Goal: Task Accomplishment & Management: Complete application form

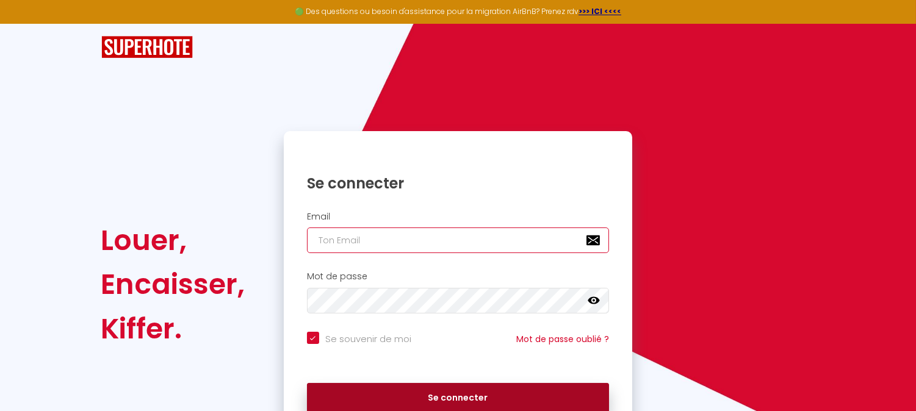
type input "[DOMAIN_NAME][EMAIL_ADDRESS][DOMAIN_NAME]"
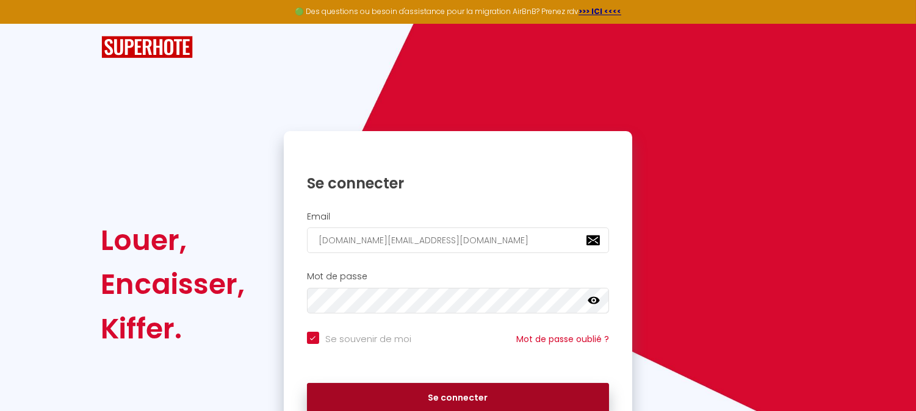
click at [519, 397] on div "🟢 Des questions ou besoin d'assistance pour la migration AirBnB? Prenez rdv >>>…" at bounding box center [458, 205] width 916 height 411
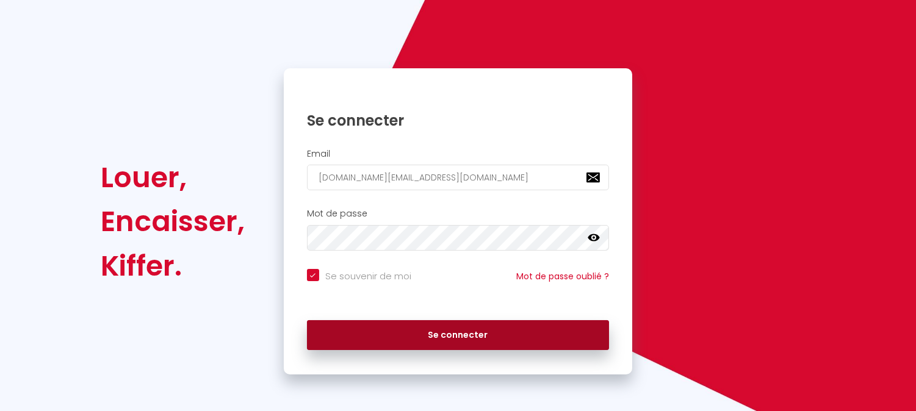
click at [373, 328] on button "Se connecter" at bounding box center [458, 335] width 303 height 31
checkbox input "true"
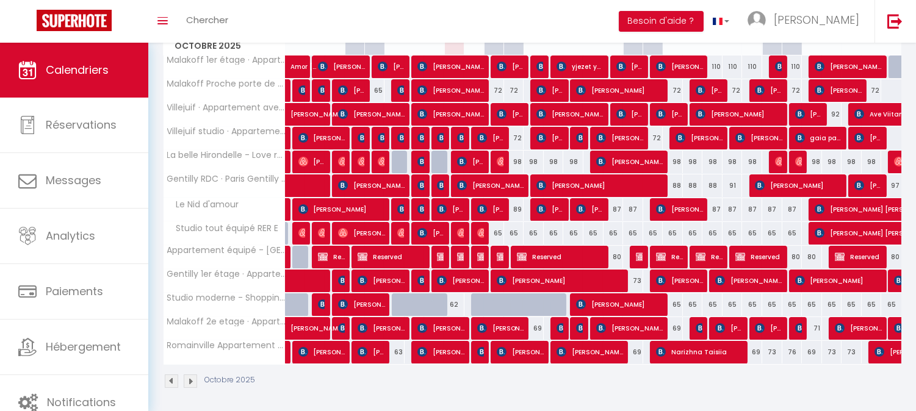
scroll to position [252, 0]
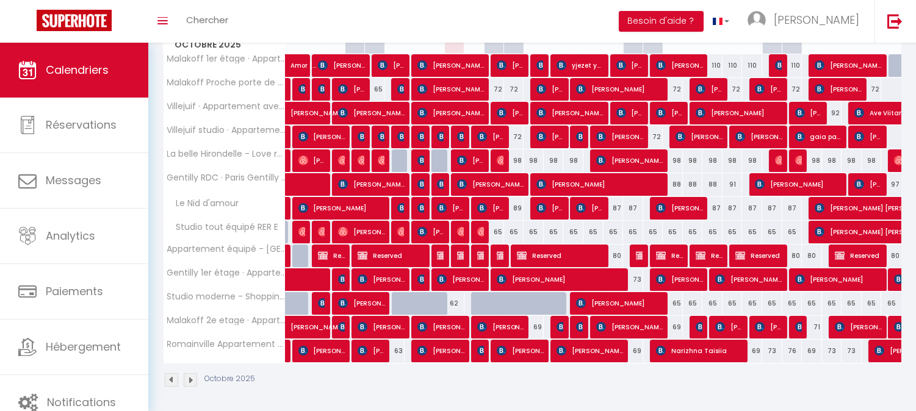
click at [453, 300] on div "62" at bounding box center [454, 303] width 20 height 23
type input "62"
type input "Jeu 09 Octobre 2025"
type input "Ven 10 Octobre 2025"
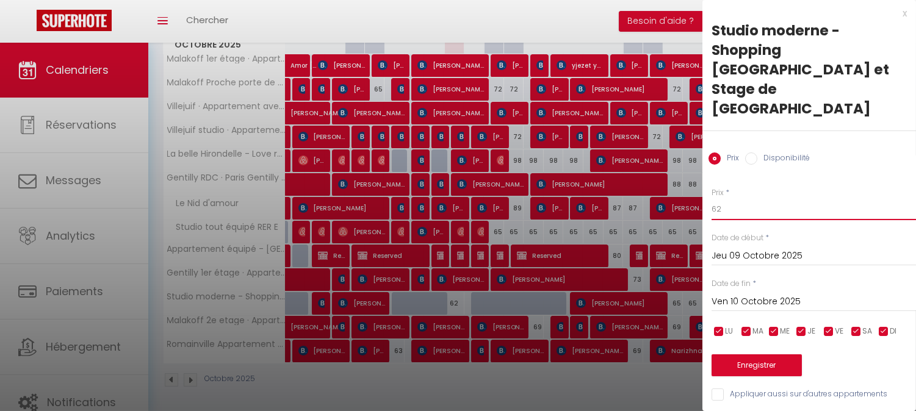
click at [766, 198] on input "62" at bounding box center [813, 209] width 204 height 22
type input "65"
click at [778, 355] on button "Enregistrer" at bounding box center [756, 366] width 90 height 22
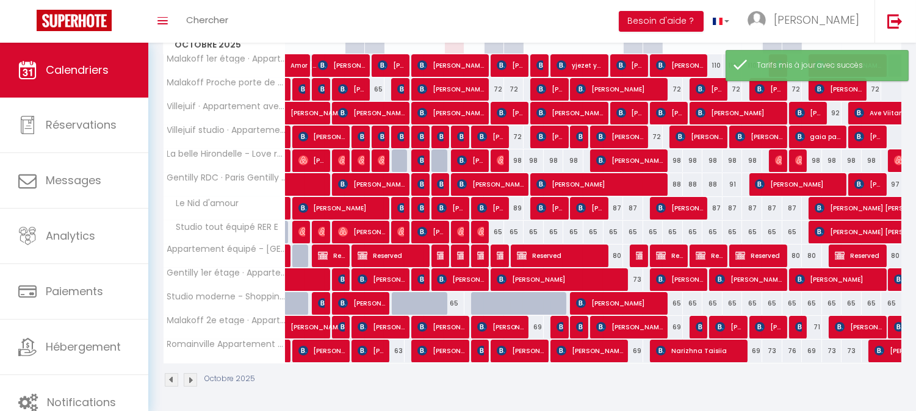
click at [455, 307] on div "65" at bounding box center [454, 303] width 20 height 23
type input "65"
type input "Jeu 09 Octobre 2025"
type input "Ven 10 Octobre 2025"
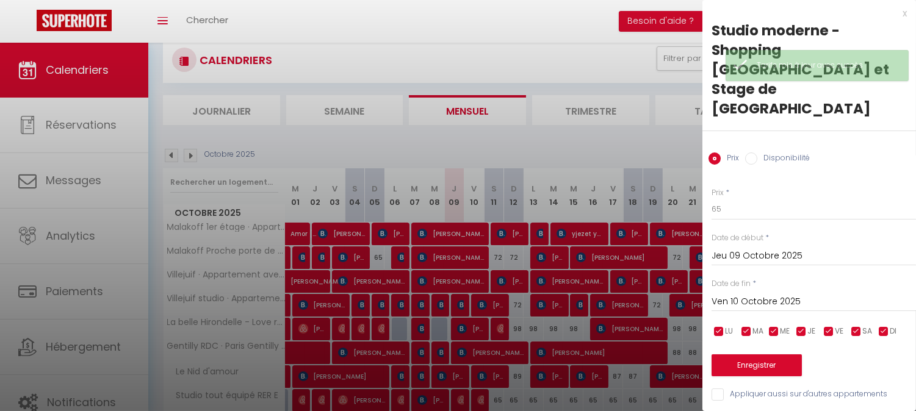
scroll to position [82, 0]
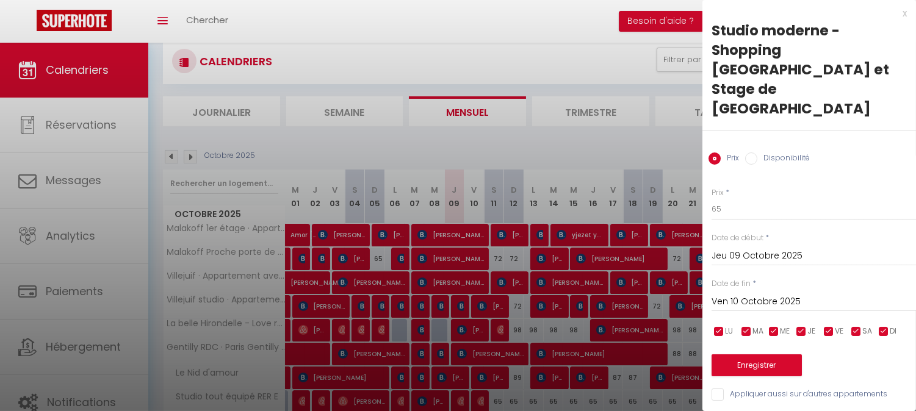
click at [909, 14] on div "x Studio moderne - Shopping [GEOGRAPHIC_DATA] et Stage de France Prix Disponibi…" at bounding box center [809, 207] width 214 height 414
click at [902, 12] on div "x" at bounding box center [804, 13] width 204 height 15
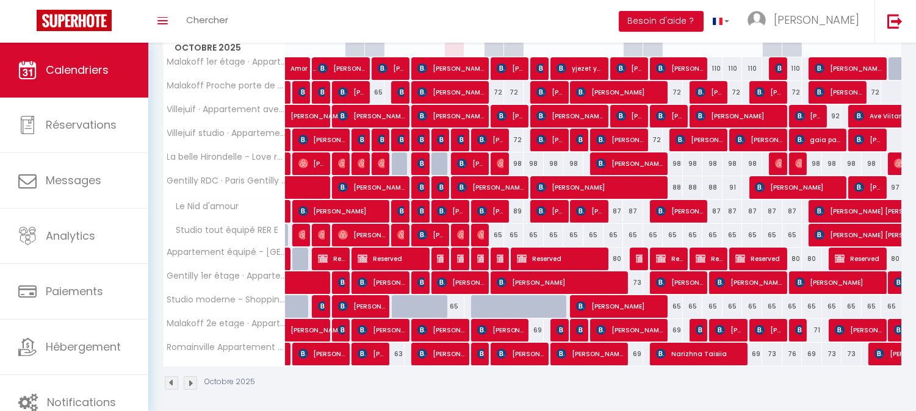
scroll to position [255, 0]
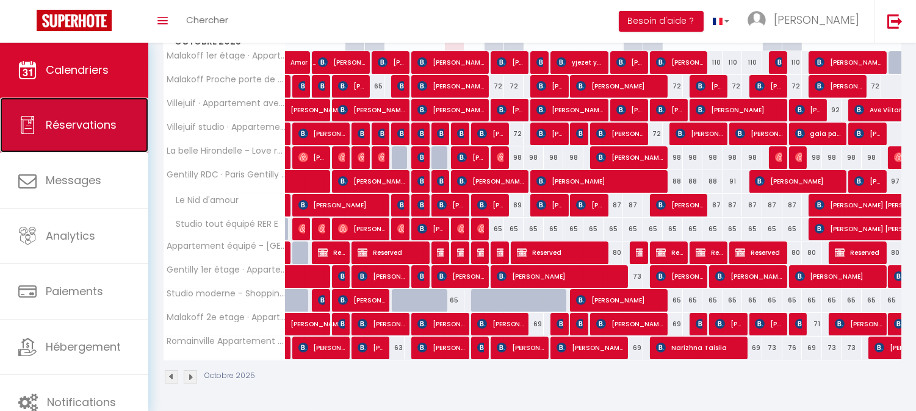
click at [118, 141] on link "Réservations" at bounding box center [74, 125] width 148 height 55
select select "not_cancelled"
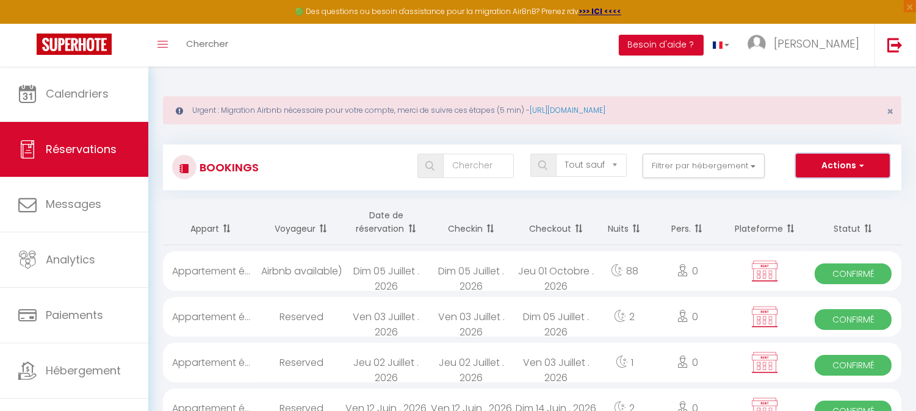
click at [834, 171] on button "Actions" at bounding box center [843, 166] width 94 height 24
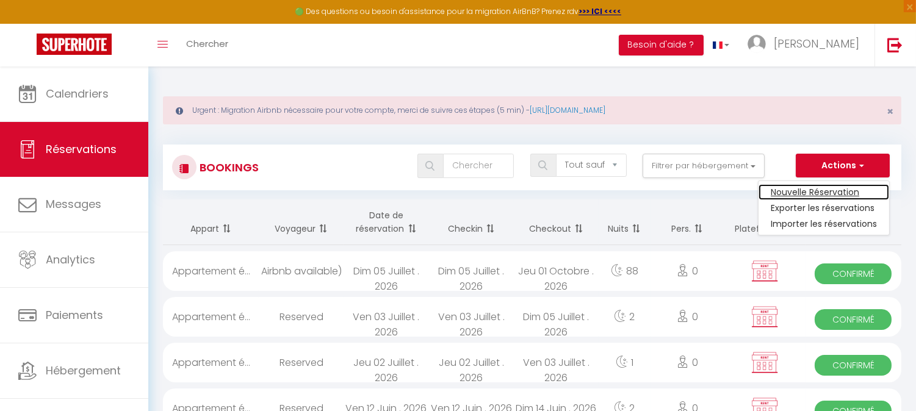
click at [781, 185] on link "Nouvelle Réservation" at bounding box center [823, 192] width 131 height 16
select select
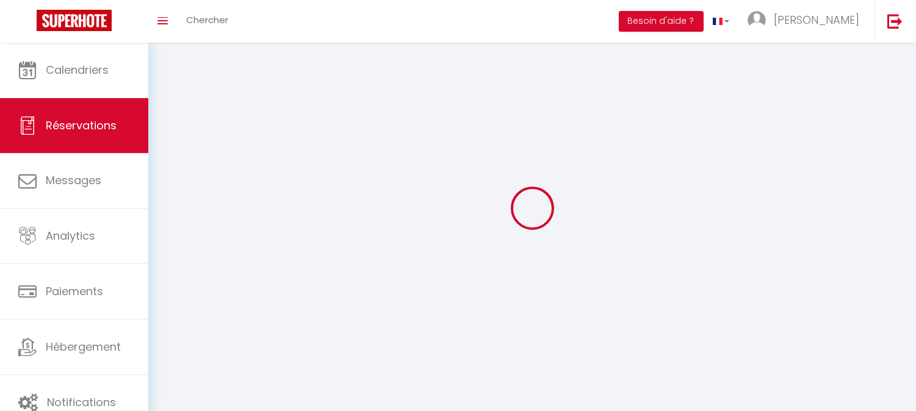
select select
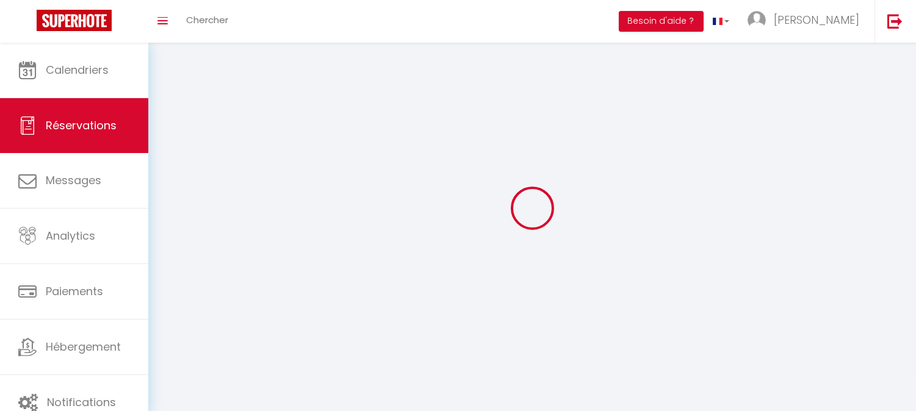
select select
checkbox input "false"
select select
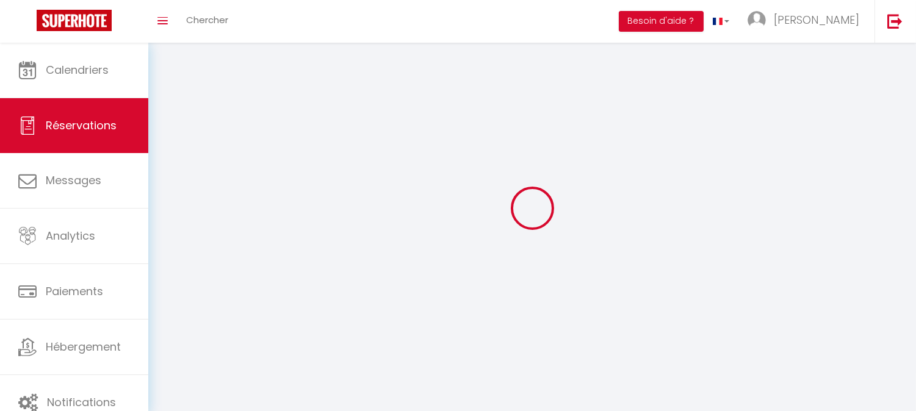
select select
checkbox input "false"
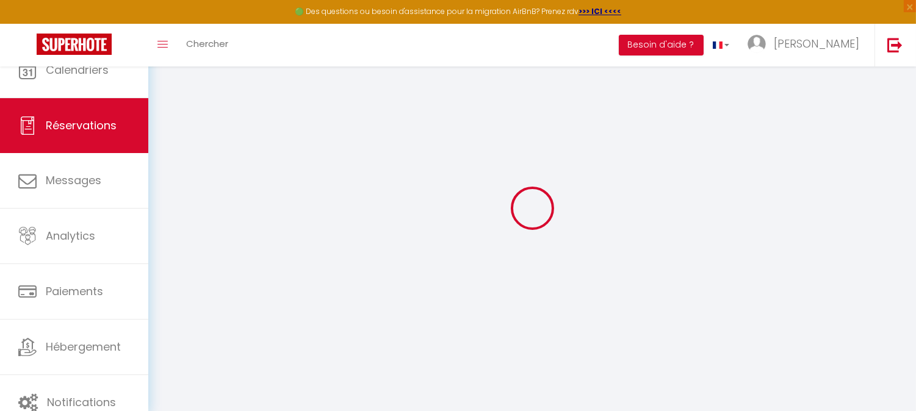
select select
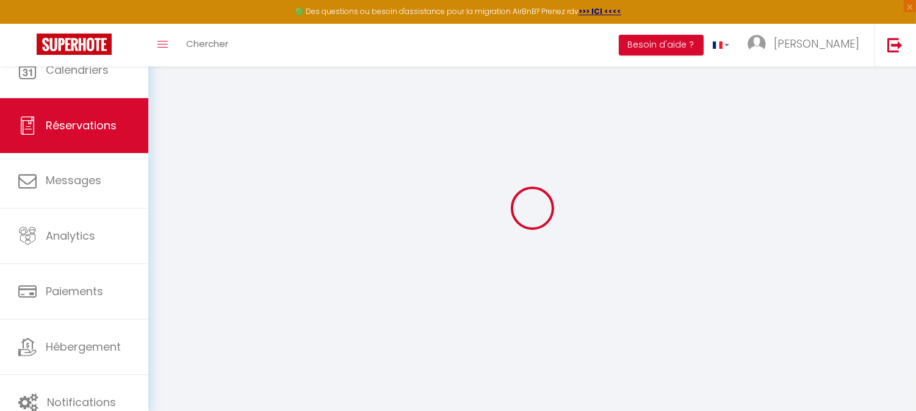
select select
checkbox input "false"
select select
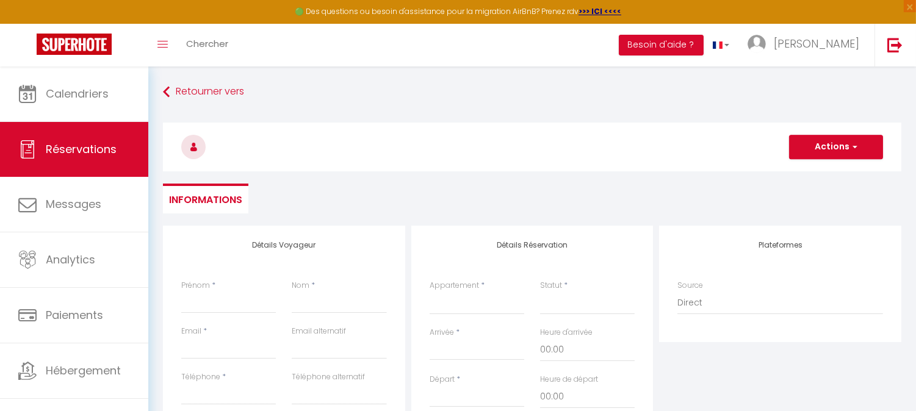
select select
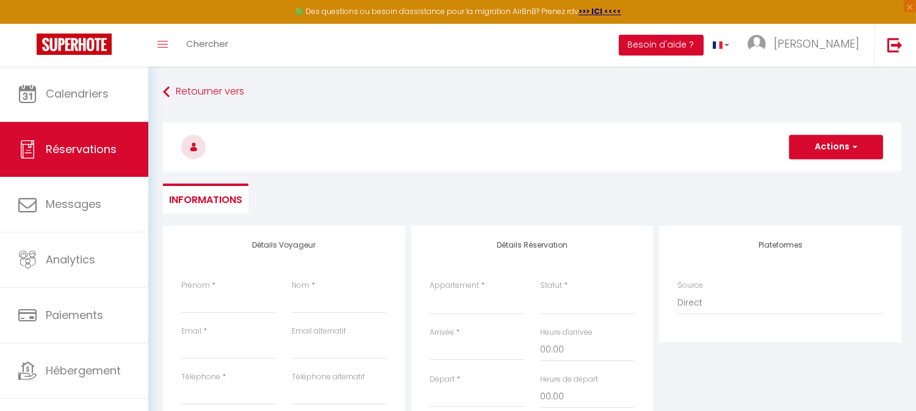
select select
checkbox input "false"
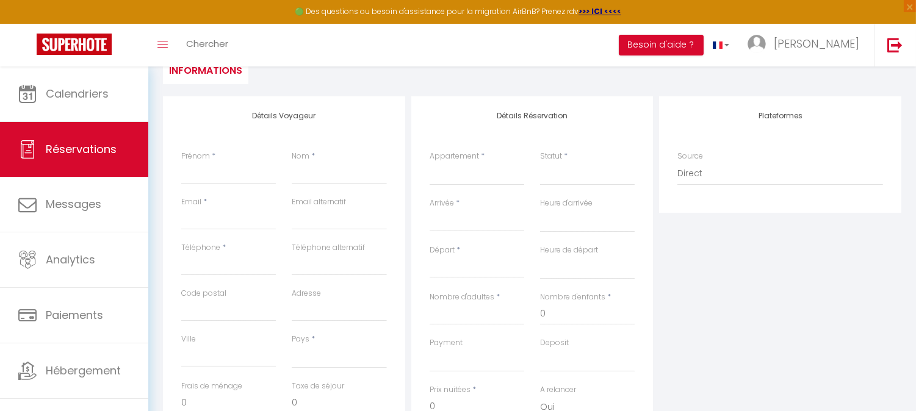
scroll to position [192, 0]
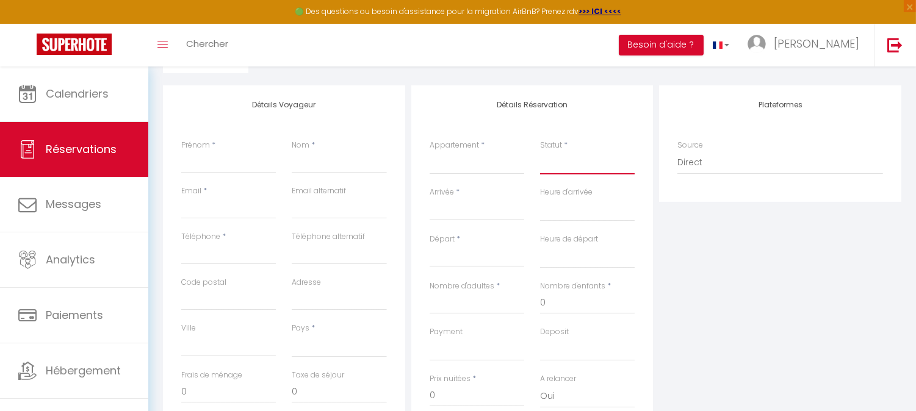
click at [577, 165] on select "Confirmé Non Confirmé [PERSON_NAME] par le voyageur No Show Request" at bounding box center [587, 162] width 95 height 23
click at [480, 174] on div "Appartement * Malakoff 1er étage · Appartement Cosy Proche de la [GEOGRAPHIC_DA…" at bounding box center [477, 163] width 110 height 47
click at [466, 162] on select "Malakoff 1er étage · Appartement Cosy Proche de la [GEOGRAPHIC_DATA] Malakoff P…" at bounding box center [477, 162] width 95 height 23
select select "77806"
click at [430, 151] on select "Malakoff 1er étage · Appartement Cosy Proche de la [GEOGRAPHIC_DATA] Malakoff P…" at bounding box center [477, 162] width 95 height 23
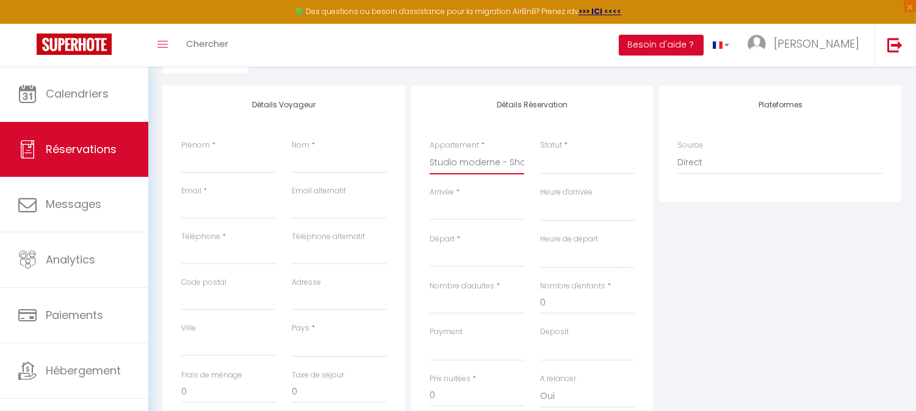
select select
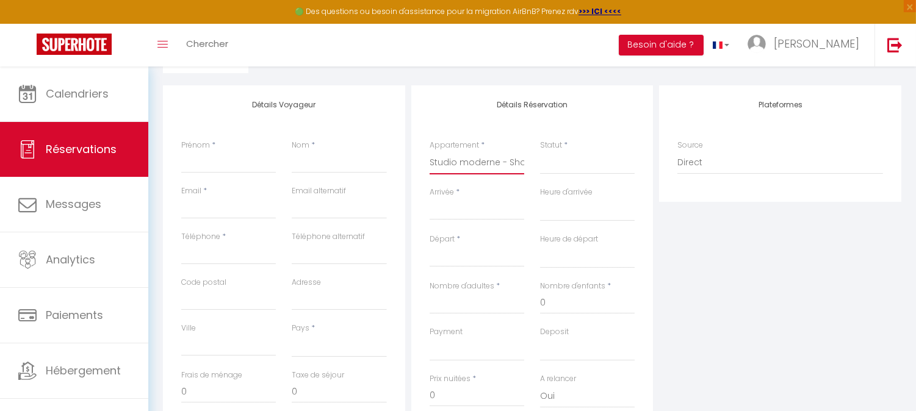
select select
checkbox input "false"
click at [223, 159] on input "Prénom" at bounding box center [228, 162] width 95 height 22
click at [206, 162] on input "Prénom" at bounding box center [228, 162] width 95 height 22
select select
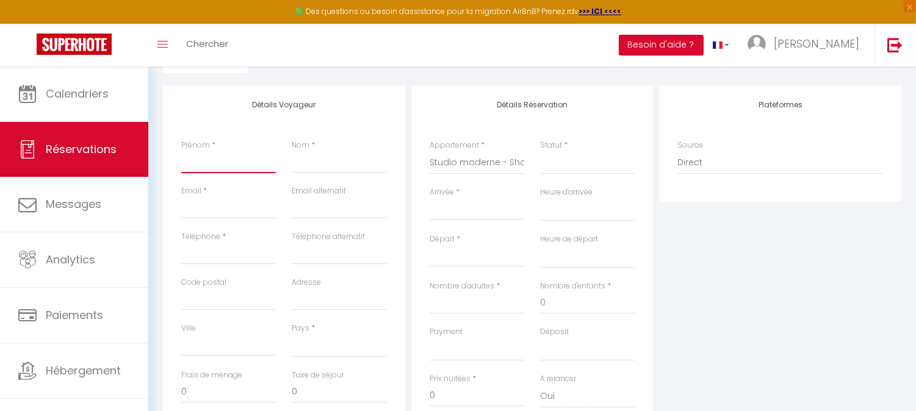
select select
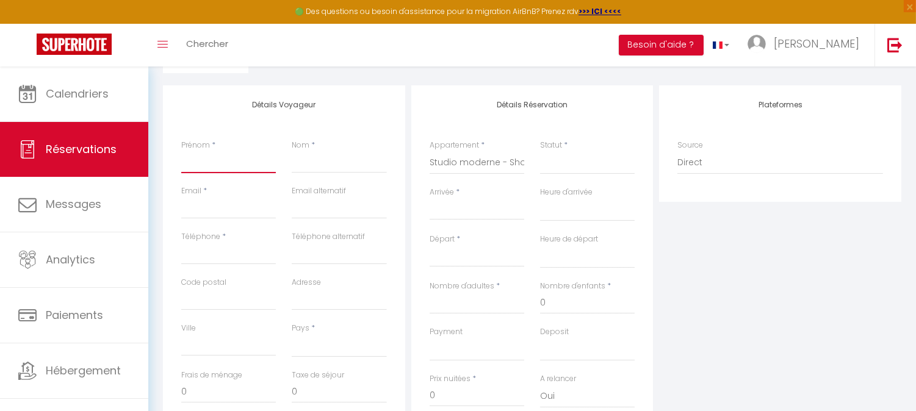
checkbox input "false"
type input "I"
select select
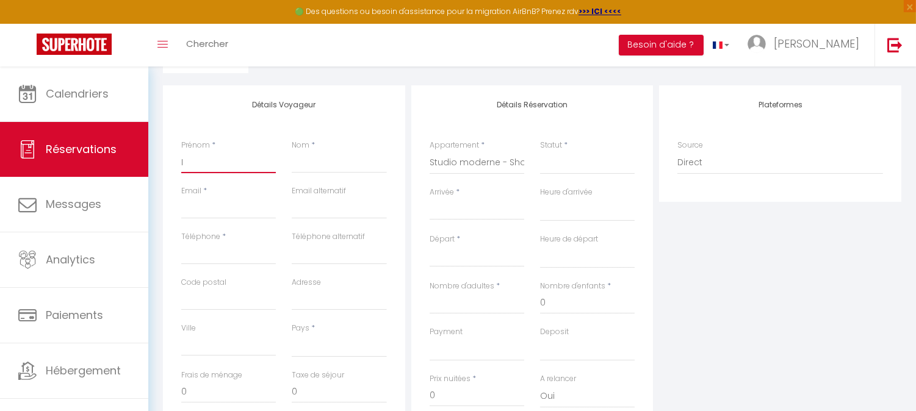
select select
checkbox input "false"
type input "IN"
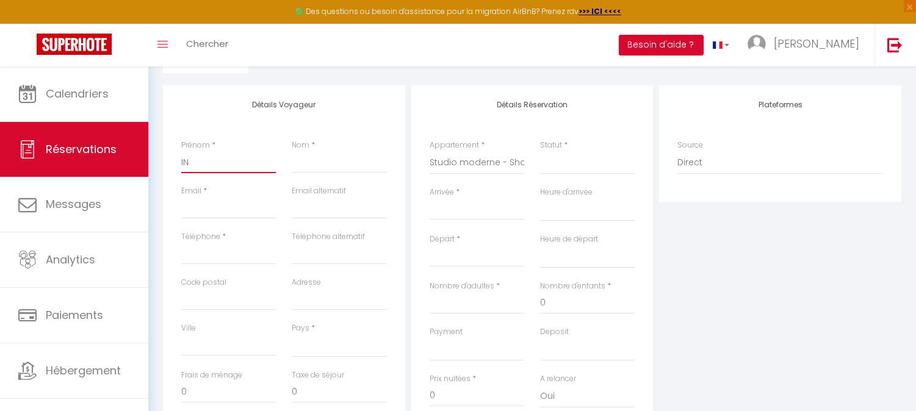
select select
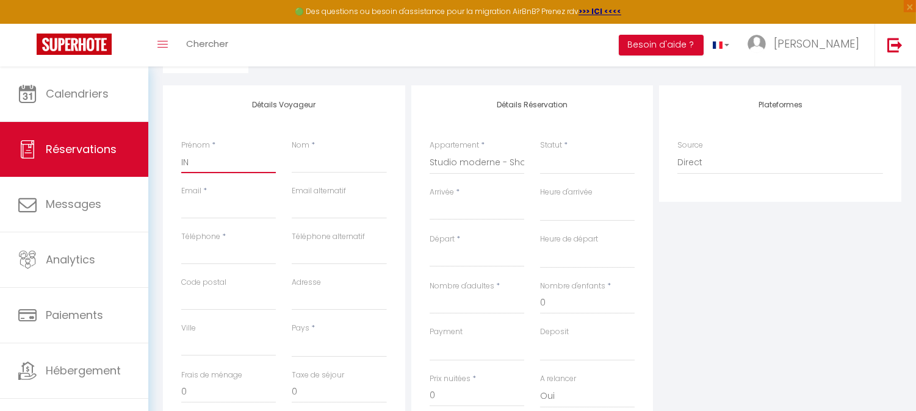
select select
checkbox input "false"
type input "I"
select select
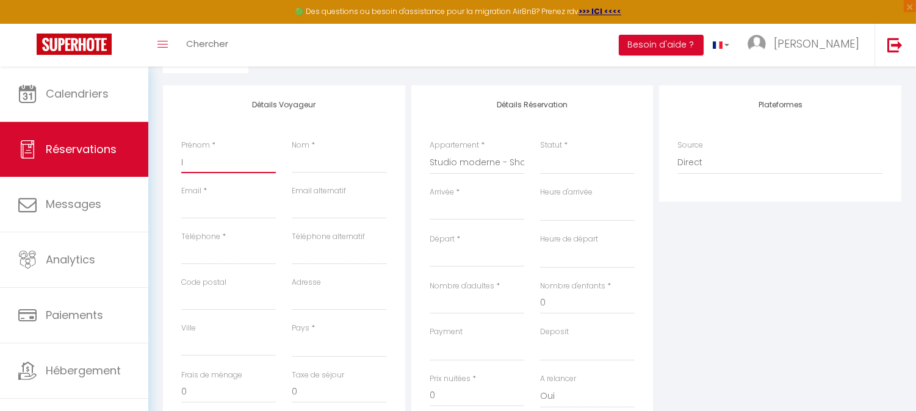
select select
checkbox input "false"
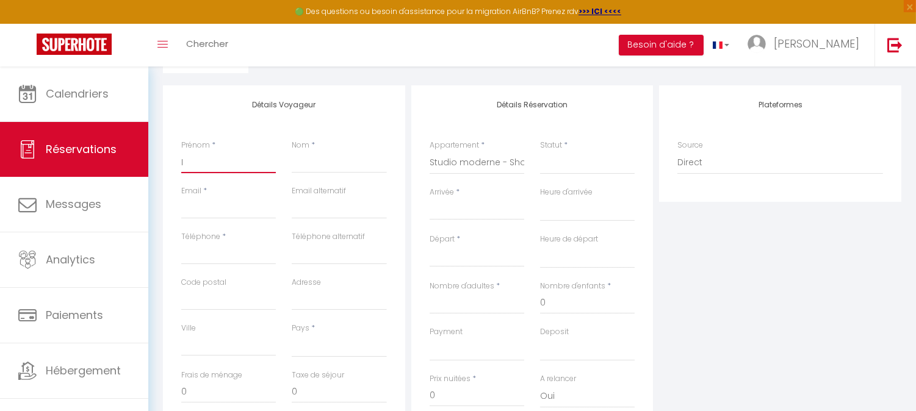
type input "In"
select select
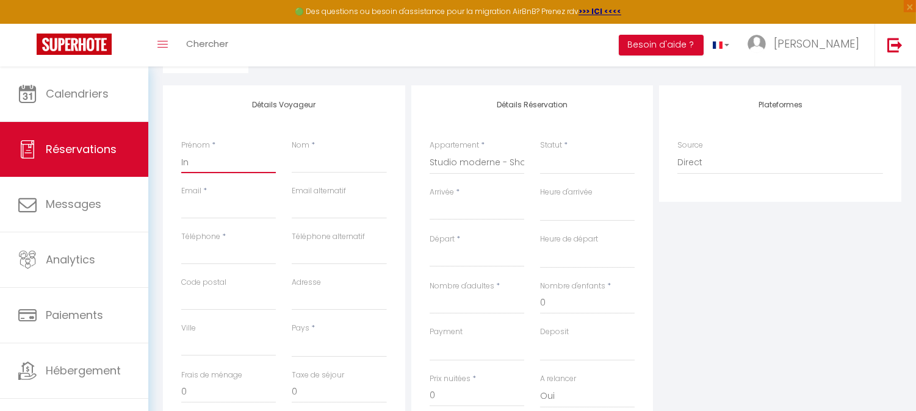
select select
checkbox input "false"
type input "Inè"
select select
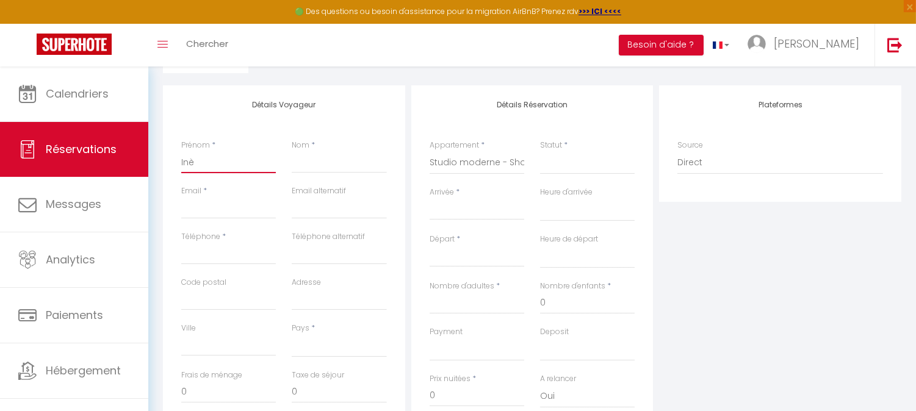
select select
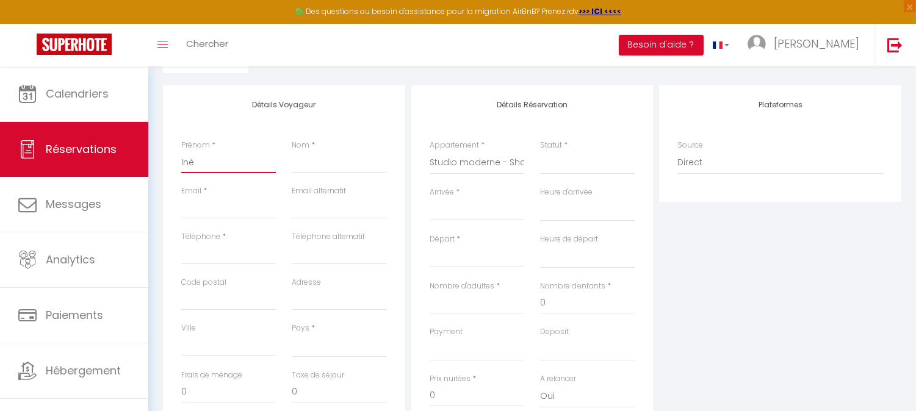
checkbox input "false"
type input "Inès"
select select
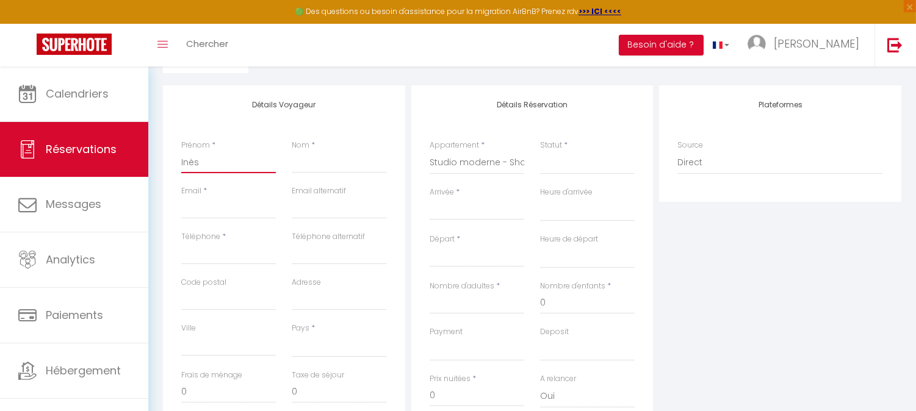
select select
checkbox input "false"
type input "Inès"
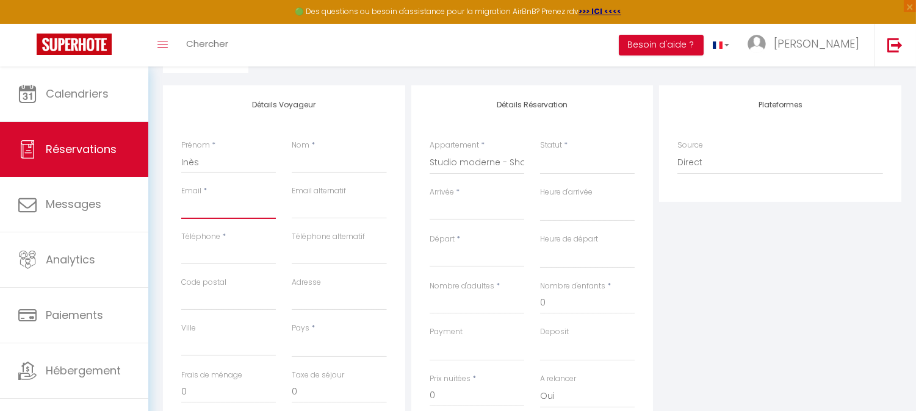
click at [247, 206] on input "Email client" at bounding box center [228, 208] width 95 height 22
type input "i"
select select
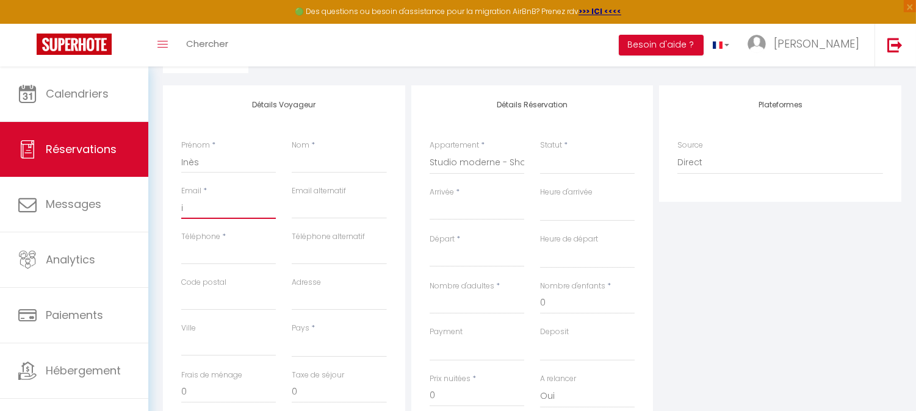
select select
checkbox input "false"
type input "in"
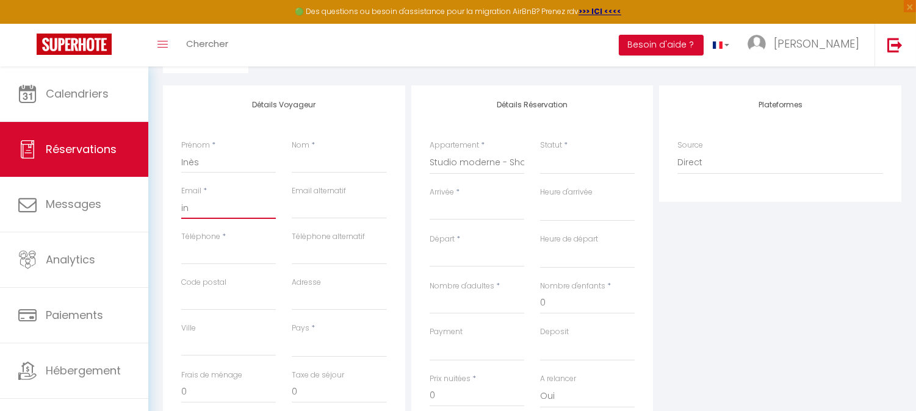
select select
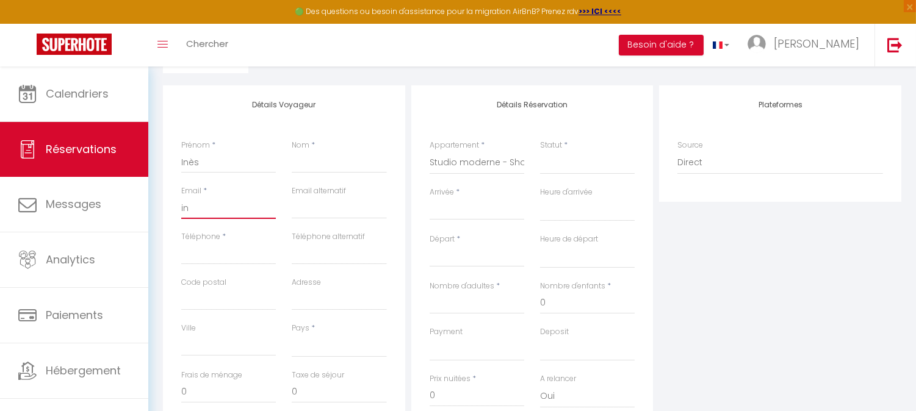
select select
checkbox input "false"
type input "inz"
select select
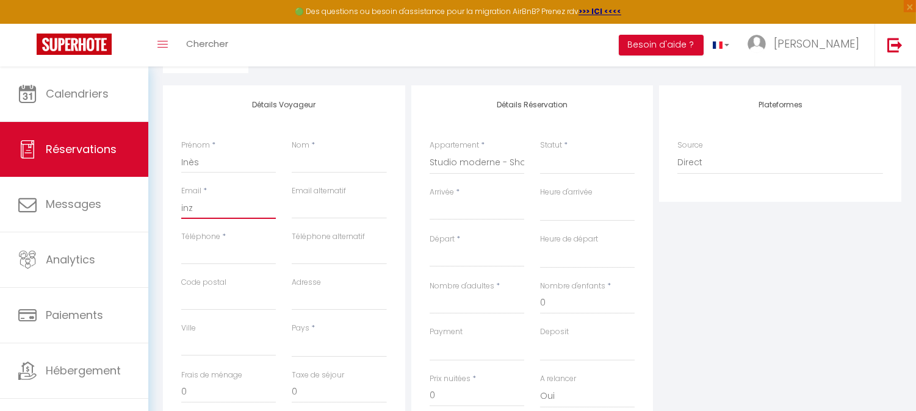
select select
checkbox input "false"
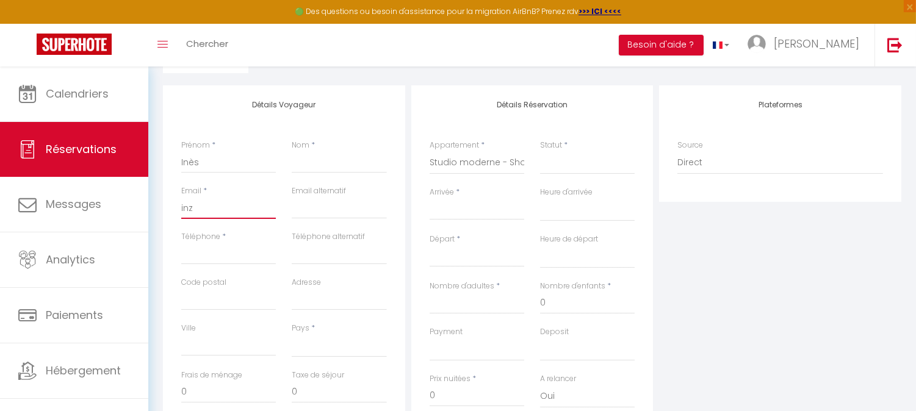
type input "in"
select select
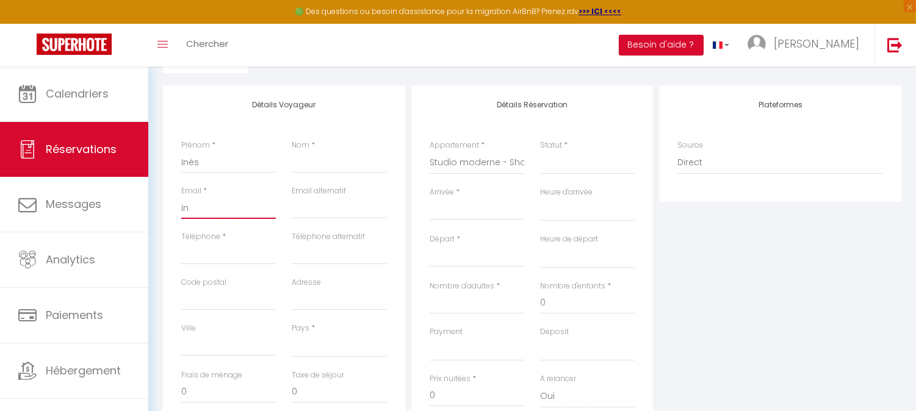
select select
checkbox input "false"
type input "ine"
select select
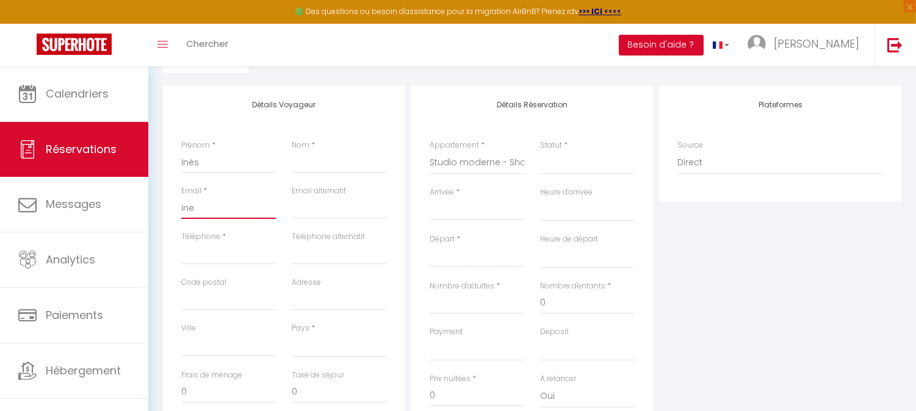
select select
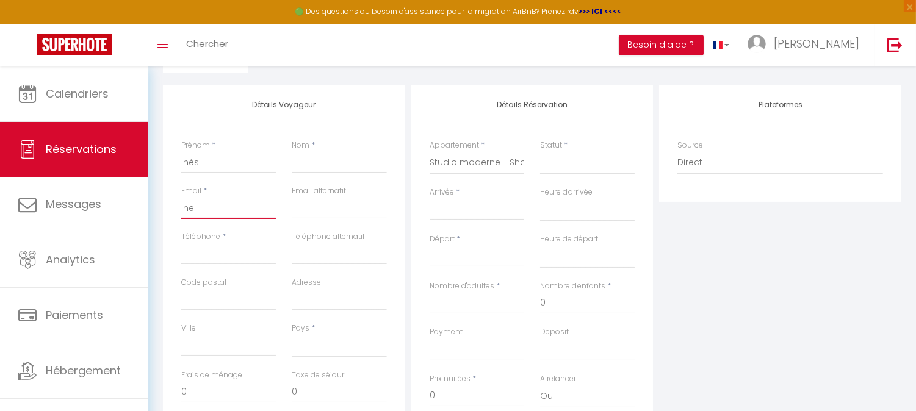
checkbox input "false"
type input "[PERSON_NAME]"
select select
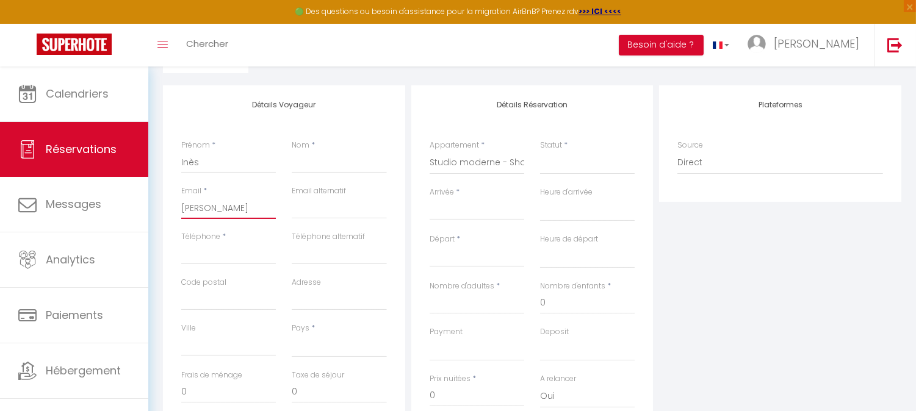
select select
checkbox input "false"
type input "[PERSON_NAME]."
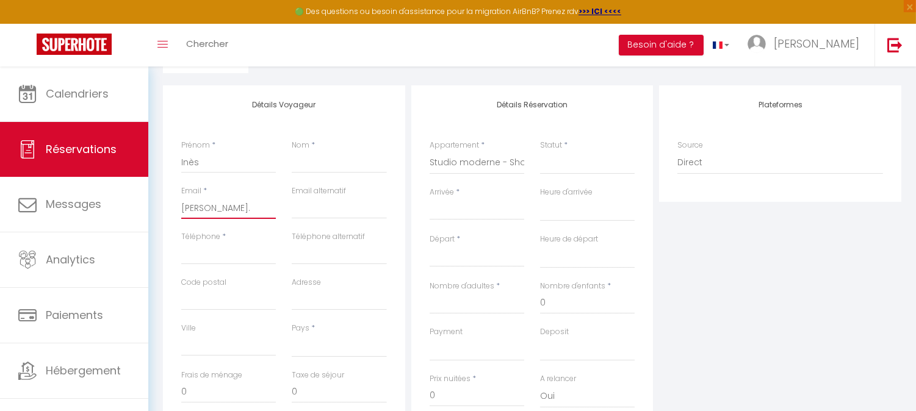
select select
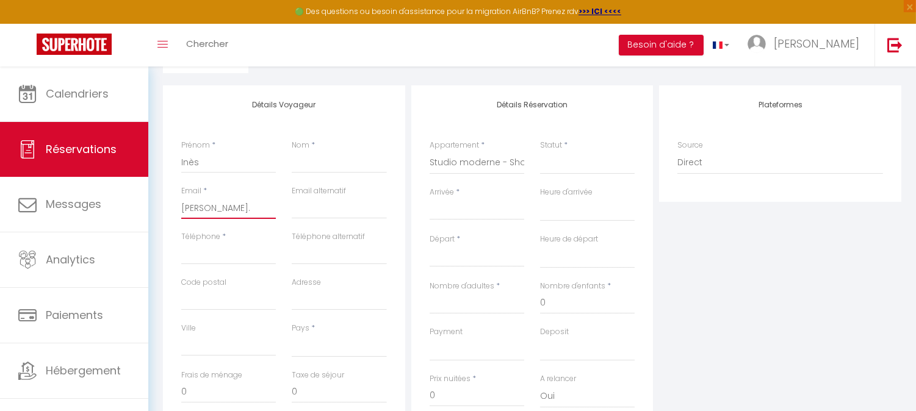
select select
checkbox input "false"
type input "[PERSON_NAME].b"
select select
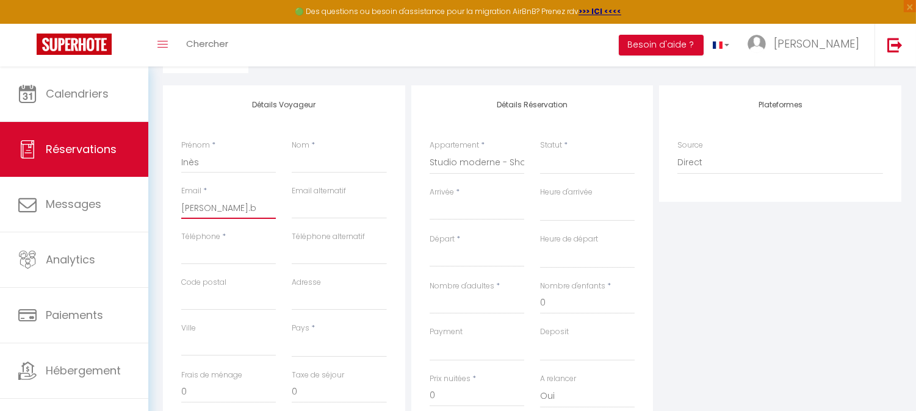
select select
checkbox input "false"
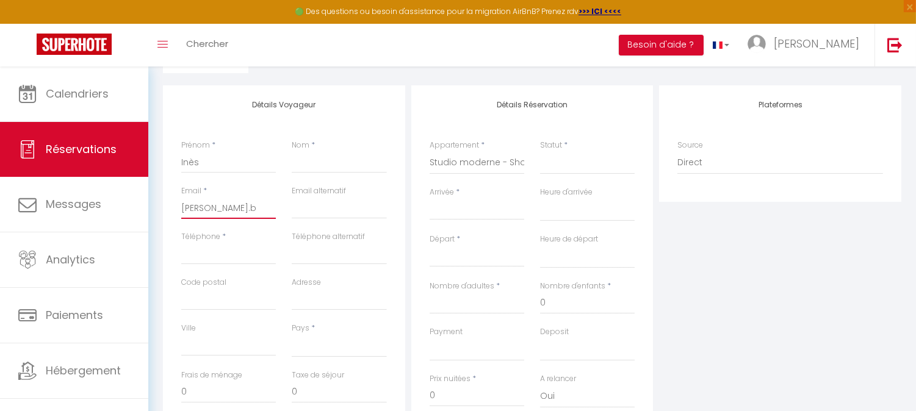
type input "[PERSON_NAME][DOMAIN_NAME]"
select select
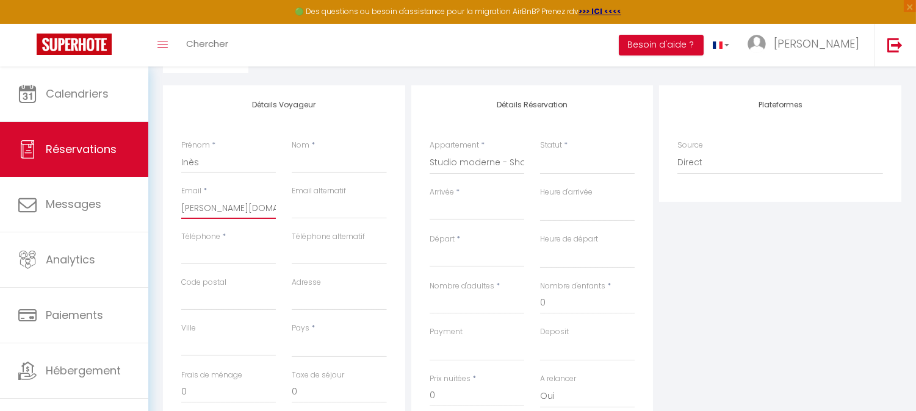
select select
checkbox input "false"
type input "[PERSON_NAME].ba1"
select select
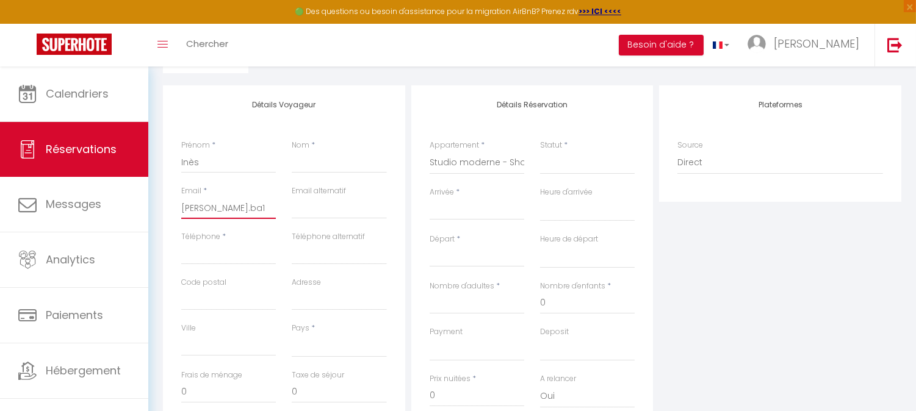
select select
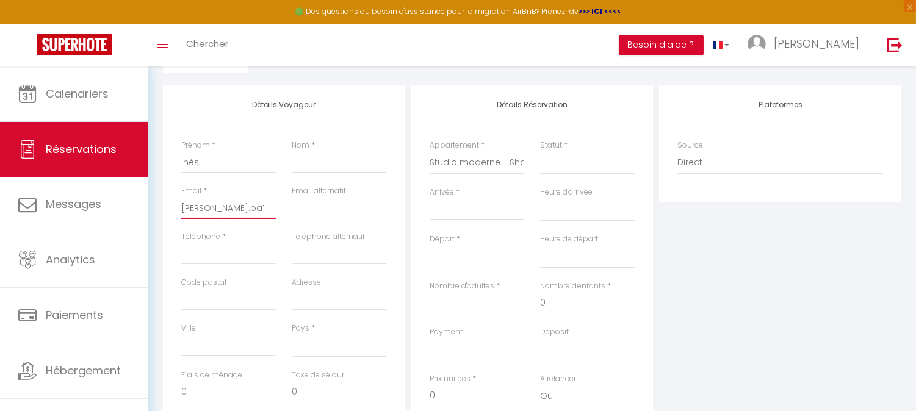
checkbox input "false"
type input "[PERSON_NAME].ba16"
select select
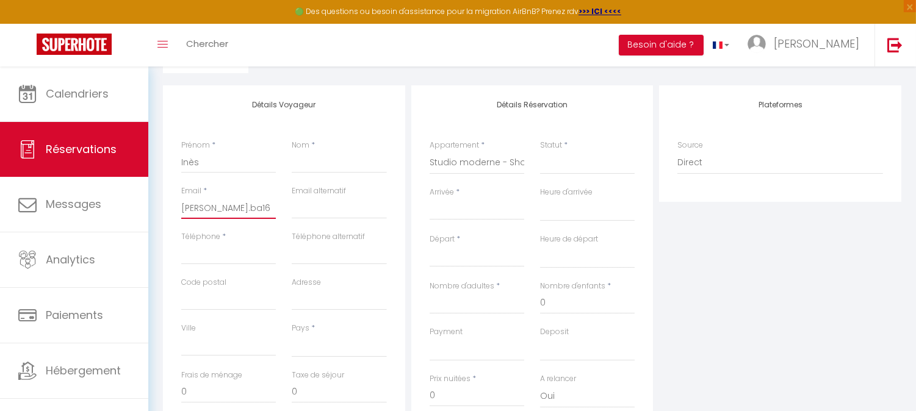
select select
checkbox input "false"
type input "[PERSON_NAME].ba160"
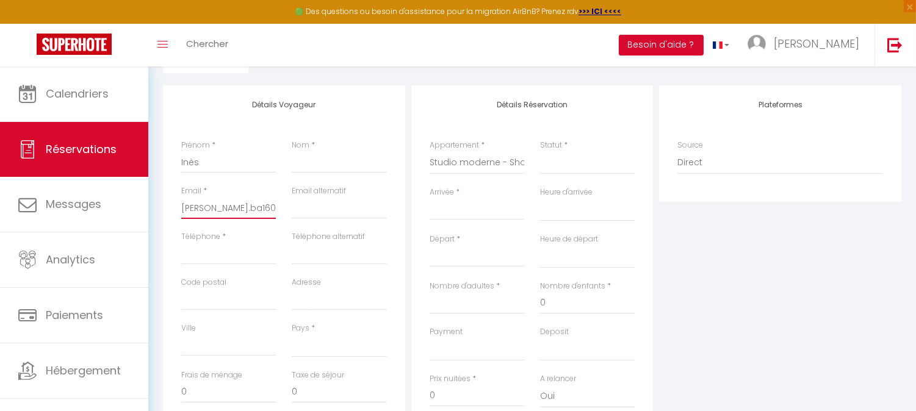
select select
click at [236, 257] on input "Téléphone" at bounding box center [228, 254] width 95 height 22
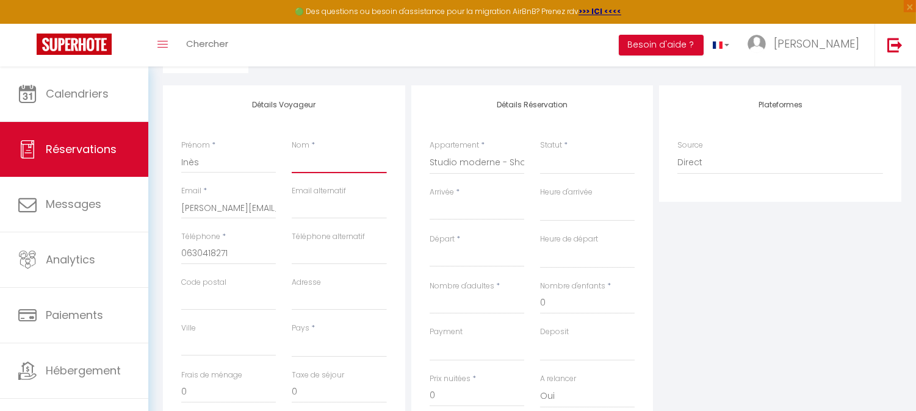
click at [310, 163] on input "Nom" at bounding box center [339, 162] width 95 height 22
click at [507, 211] on input "Arrivée" at bounding box center [477, 211] width 95 height 16
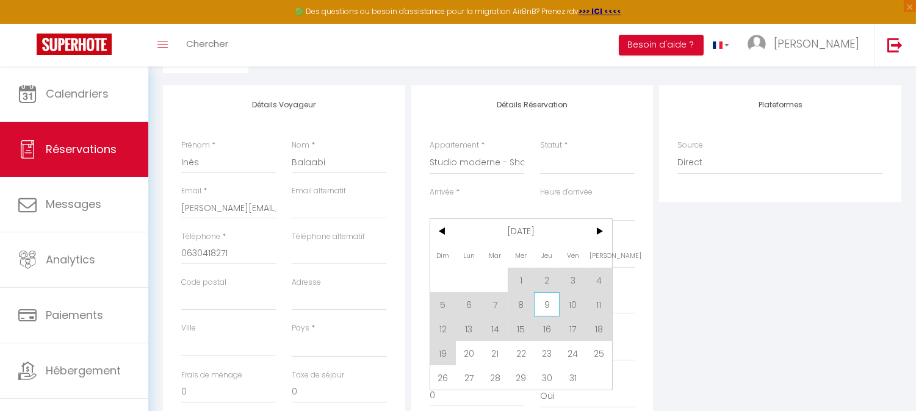
click at [545, 301] on span "9" at bounding box center [547, 304] width 26 height 24
click at [545, 301] on input "0" at bounding box center [587, 303] width 95 height 22
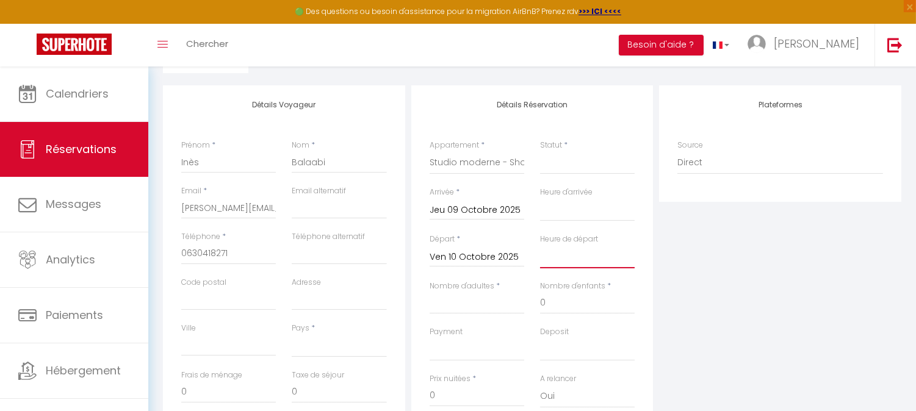
click at [600, 256] on select "00:00 00:30 01:00 01:30 02:00 02:30 03:00 03:30 04:00 04:30 05:00 05:30 06:00 0…" at bounding box center [587, 256] width 95 height 23
click at [540, 245] on select "00:00 00:30 01:00 01:30 02:00 02:30 03:00 03:30 04:00 04:30 05:00 05:30 06:00 0…" at bounding box center [587, 256] width 95 height 23
click at [577, 217] on select "00:00 00:30 01:00 01:30 02:00 02:30 03:00 03:30 04:00 04:30 05:00 05:30 06:00 0…" at bounding box center [587, 209] width 95 height 23
click at [693, 220] on div "Plateformes Source Direct [DOMAIN_NAME] [DOMAIN_NAME] Chalet montagne Expedia G…" at bounding box center [780, 303] width 248 height 436
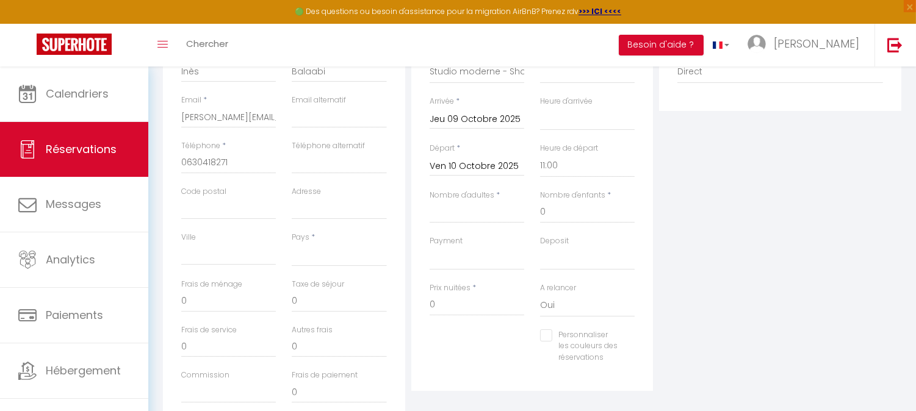
scroll to position [299, 0]
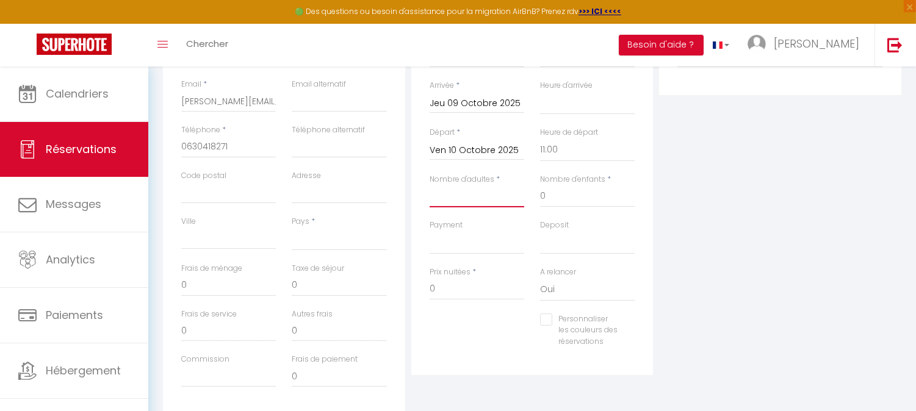
click at [458, 205] on input "Nombre d'adultes" at bounding box center [477, 196] width 95 height 22
click at [459, 240] on select "OK KO" at bounding box center [477, 242] width 95 height 23
click at [663, 237] on div "Plateformes Source Direct [DOMAIN_NAME] [DOMAIN_NAME] Chalet montagne Expedia G…" at bounding box center [780, 197] width 248 height 436
click at [440, 295] on input "0" at bounding box center [477, 289] width 95 height 22
drag, startPoint x: 440, startPoint y: 295, endPoint x: 406, endPoint y: 292, distance: 33.7
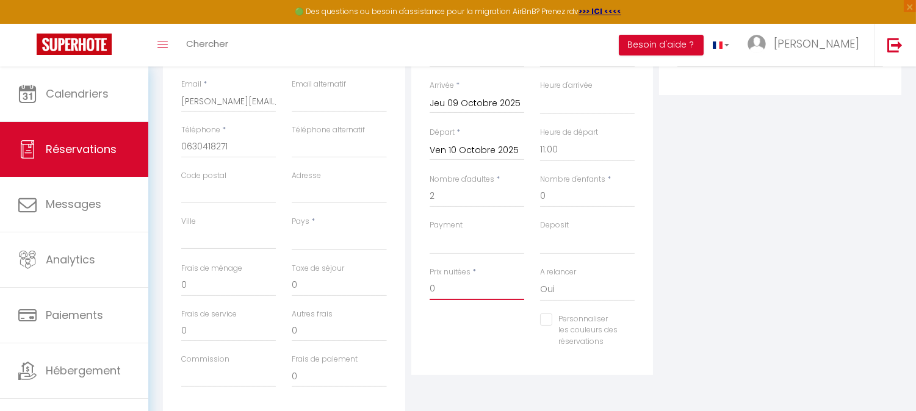
click at [406, 292] on div "Détails Voyageur Prénom * [PERSON_NAME] Nom * Balaabi Email * [PERSON_NAME][EMA…" at bounding box center [532, 197] width 744 height 436
click at [776, 233] on div "Plateformes Source Direct [DOMAIN_NAME] [DOMAIN_NAME] Chalet montagne Expedia G…" at bounding box center [780, 197] width 248 height 436
drag, startPoint x: 622, startPoint y: 253, endPoint x: 614, endPoint y: 246, distance: 10.4
click at [614, 246] on select "OK KO" at bounding box center [587, 242] width 95 height 23
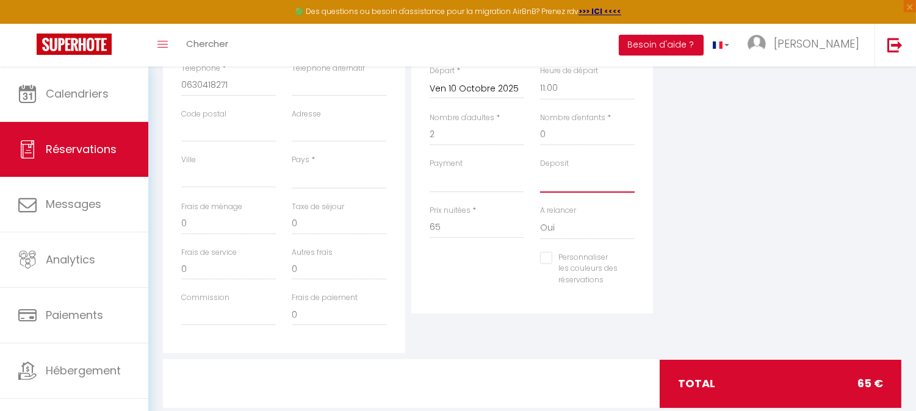
scroll to position [349, 0]
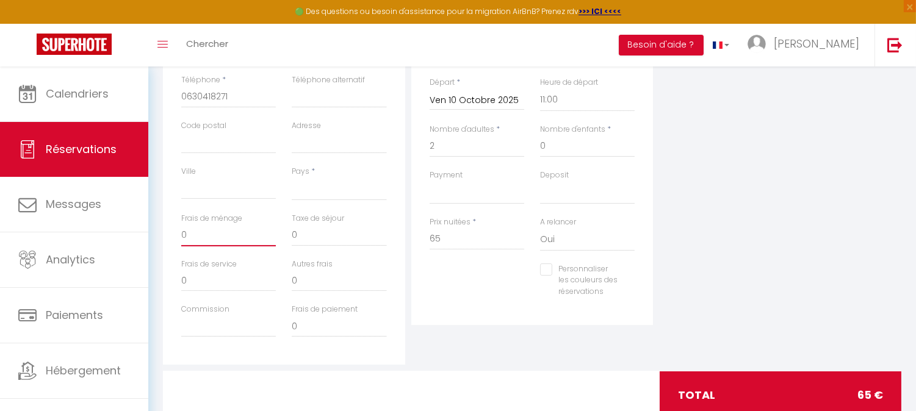
drag, startPoint x: 202, startPoint y: 237, endPoint x: 153, endPoint y: 238, distance: 48.8
click at [153, 238] on div "Urgent : Migration Airbnb nécessaire pour votre compte, merci de suivre ces éta…" at bounding box center [532, 83] width 768 height 733
click at [763, 203] on div "Plateformes Source Direct [DOMAIN_NAME] [DOMAIN_NAME] Chalet montagne Expedia G…" at bounding box center [780, 147] width 248 height 436
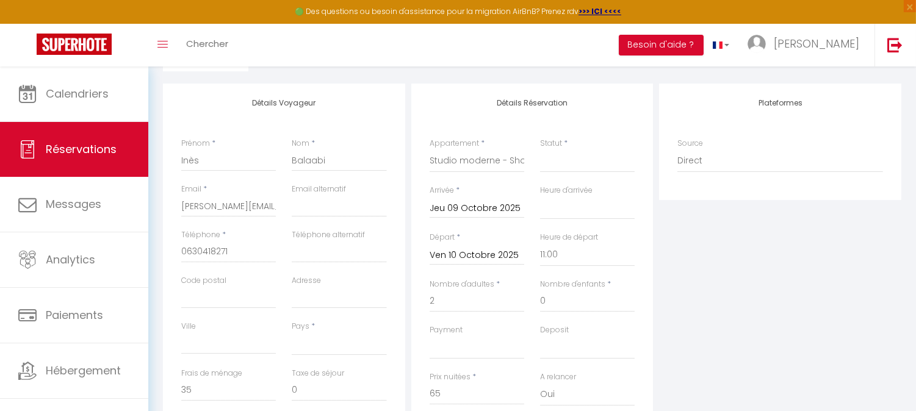
scroll to position [191, 0]
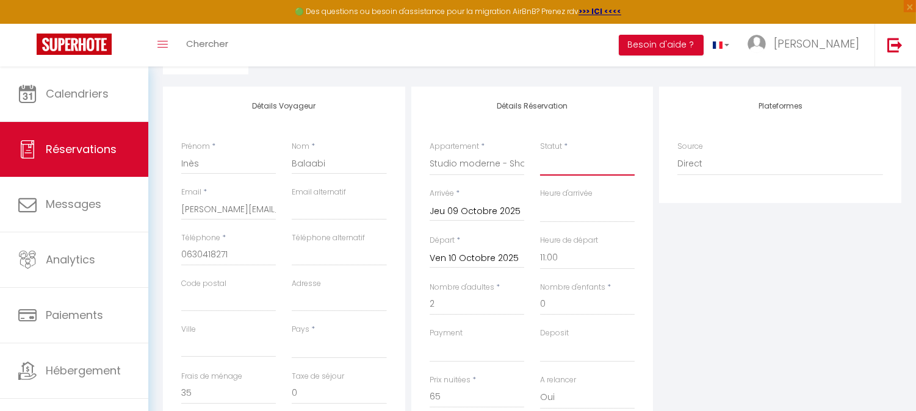
click at [614, 153] on select "Confirmé Non Confirmé [PERSON_NAME] par le voyageur No Show Request" at bounding box center [587, 164] width 95 height 23
click at [540, 153] on select "Confirmé Non Confirmé [PERSON_NAME] par le voyageur No Show Request" at bounding box center [587, 164] width 95 height 23
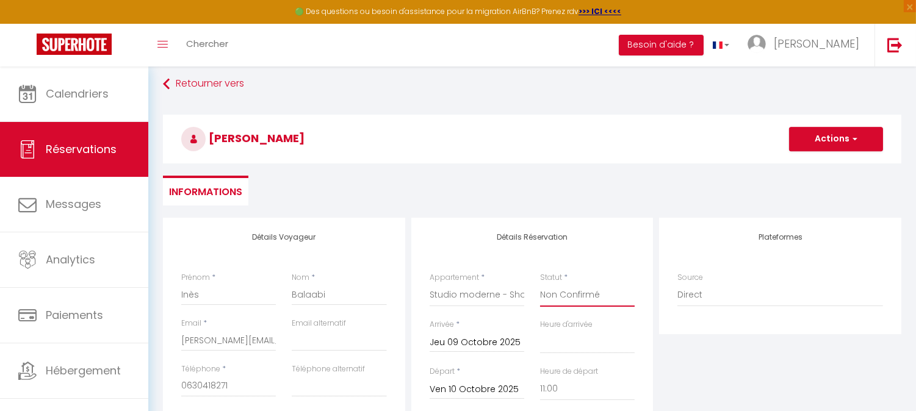
scroll to position [46, 0]
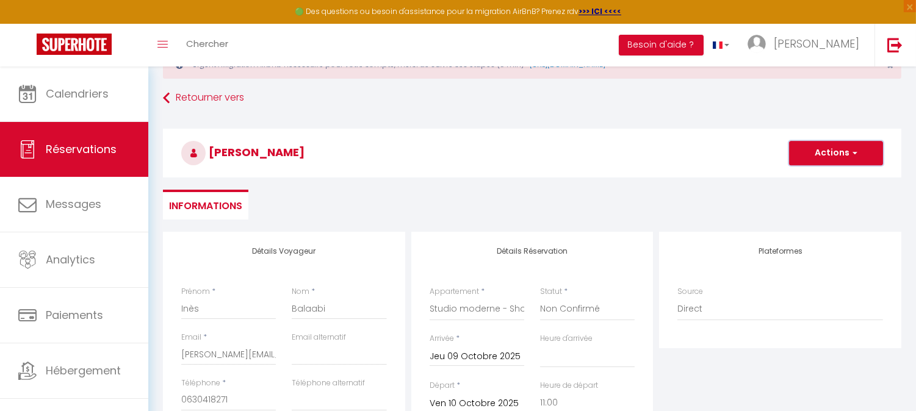
click at [850, 160] on button "Actions" at bounding box center [836, 153] width 94 height 24
click at [815, 179] on link "Enregistrer" at bounding box center [824, 180] width 96 height 16
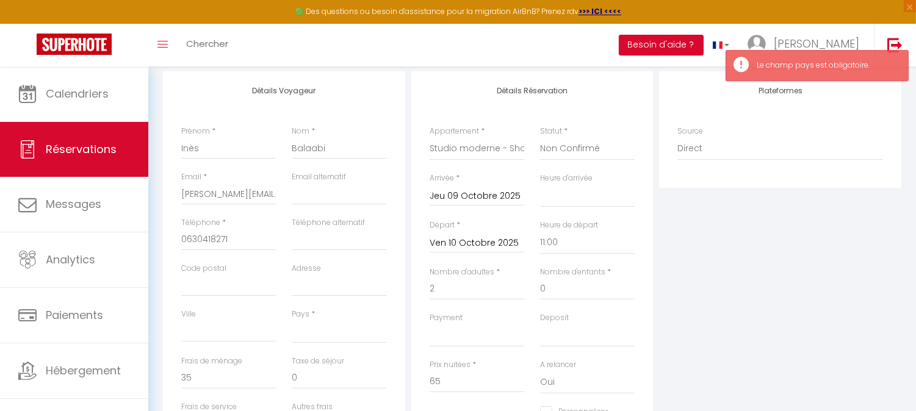
scroll to position [209, 0]
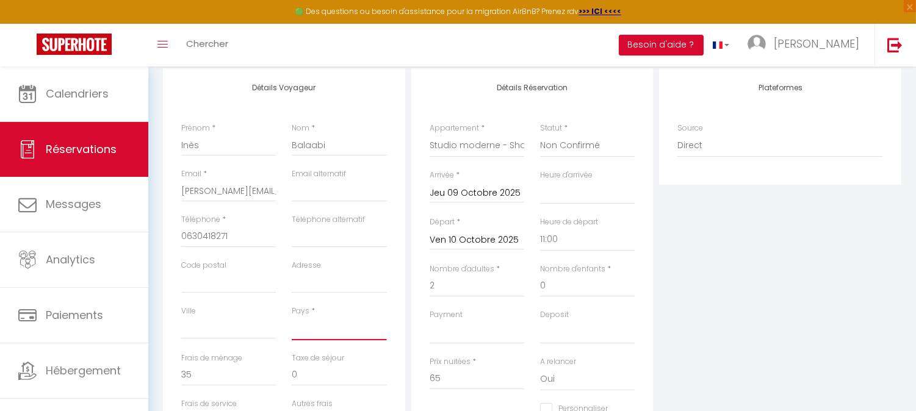
click at [318, 325] on select "[GEOGRAPHIC_DATA] [GEOGRAPHIC_DATA] [GEOGRAPHIC_DATA] [GEOGRAPHIC_DATA] [GEOGRA…" at bounding box center [339, 328] width 95 height 23
click at [292, 317] on select "[GEOGRAPHIC_DATA] [GEOGRAPHIC_DATA] [GEOGRAPHIC_DATA] [GEOGRAPHIC_DATA] [GEOGRA…" at bounding box center [339, 328] width 95 height 23
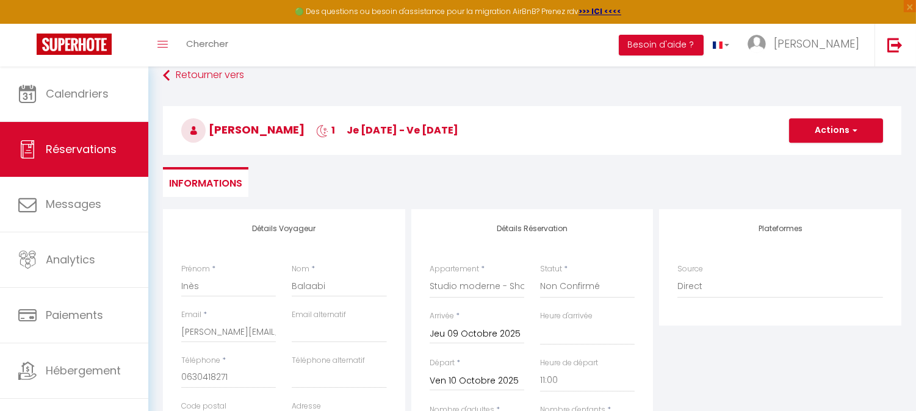
scroll to position [67, 0]
click at [812, 123] on button "Actions" at bounding box center [836, 132] width 94 height 24
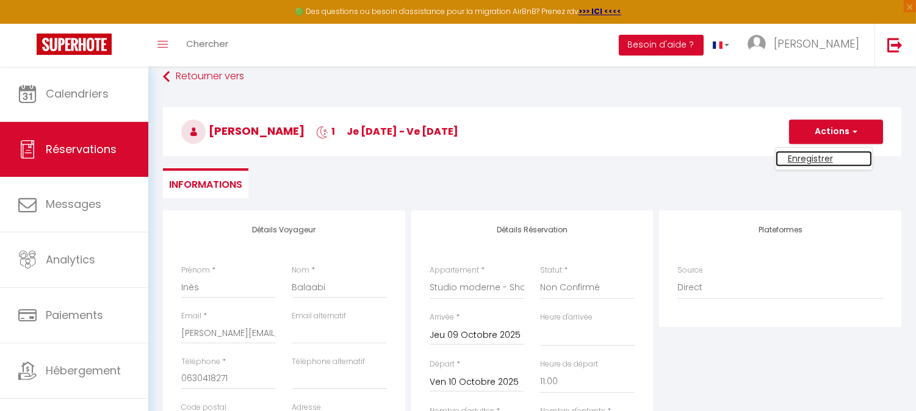
click at [794, 154] on link "Enregistrer" at bounding box center [824, 159] width 96 height 16
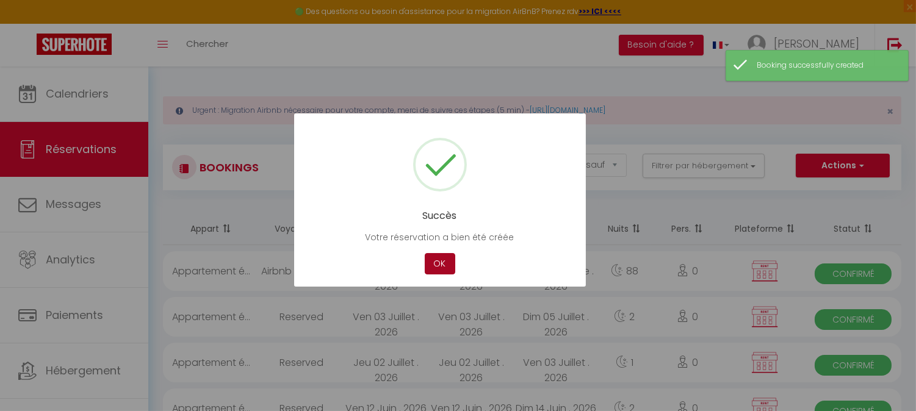
click at [435, 263] on button "OK" at bounding box center [440, 263] width 31 height 21
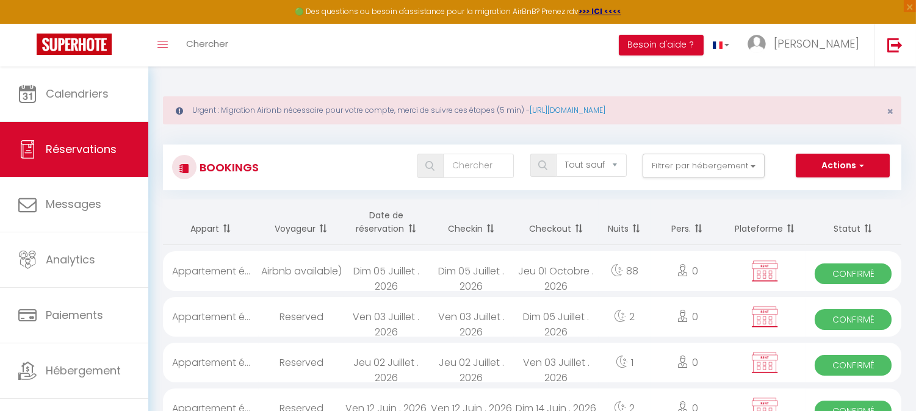
scroll to position [16, 0]
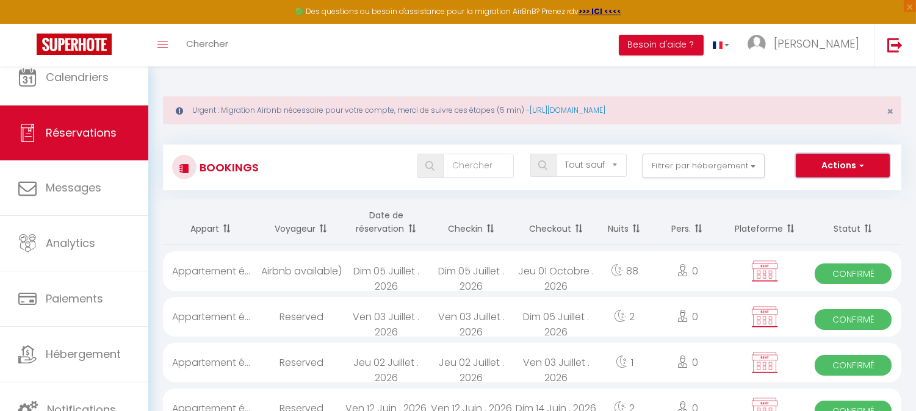
click at [861, 163] on span "button" at bounding box center [859, 165] width 7 height 12
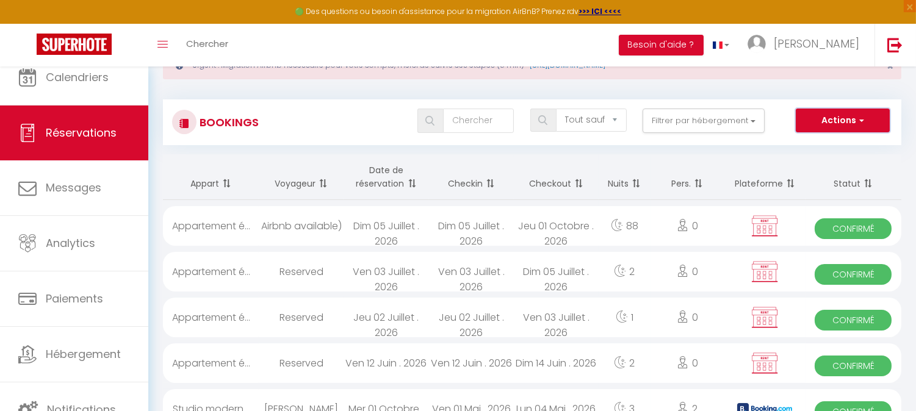
scroll to position [77, 0]
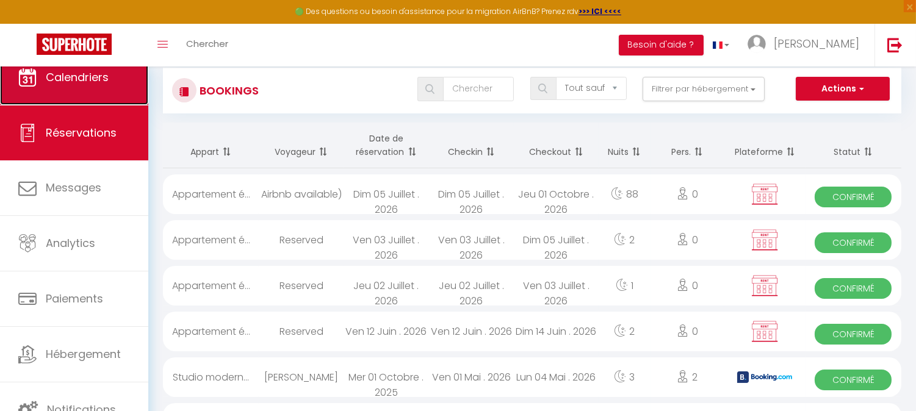
click at [81, 79] on span "Calendriers" at bounding box center [77, 77] width 63 height 15
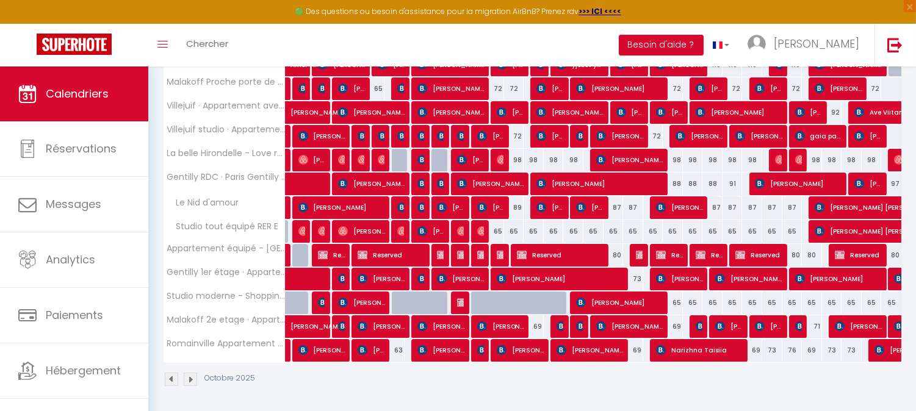
scroll to position [279, 0]
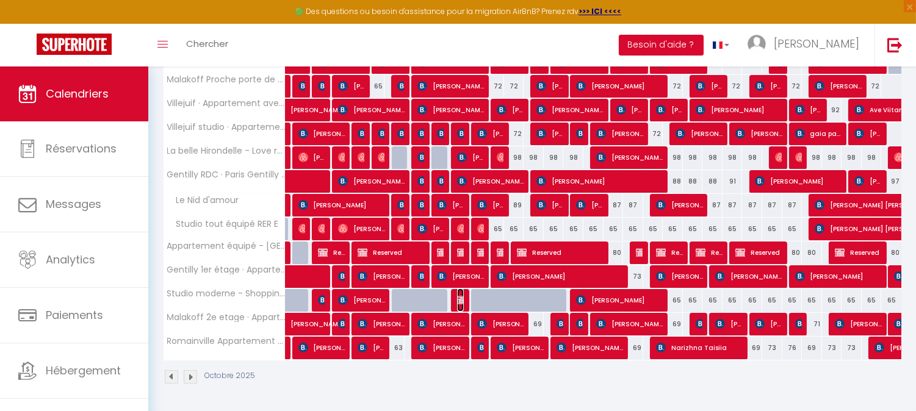
click at [462, 306] on span "[PERSON_NAME]" at bounding box center [460, 300] width 7 height 23
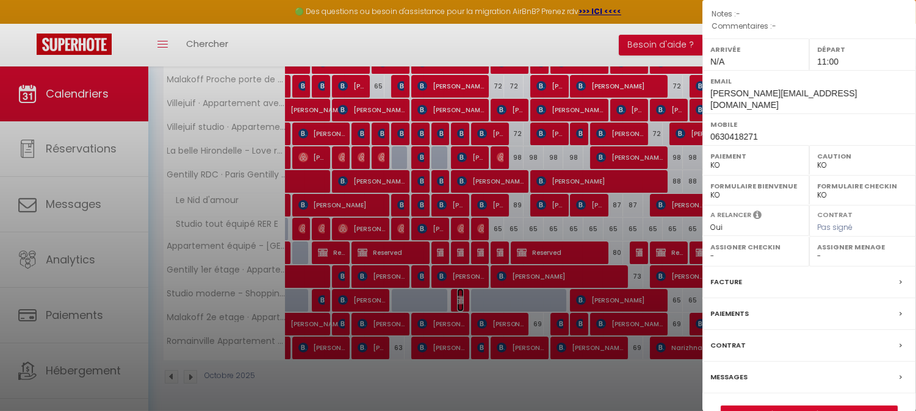
scroll to position [170, 0]
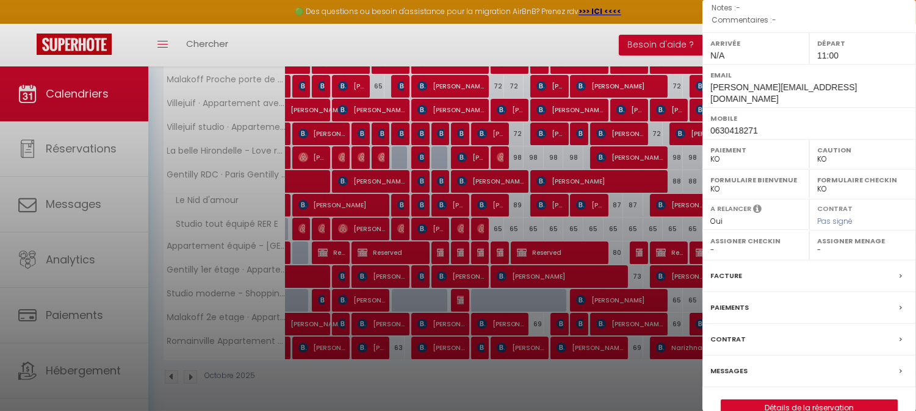
click at [822, 292] on div "Paiements" at bounding box center [809, 308] width 214 height 32
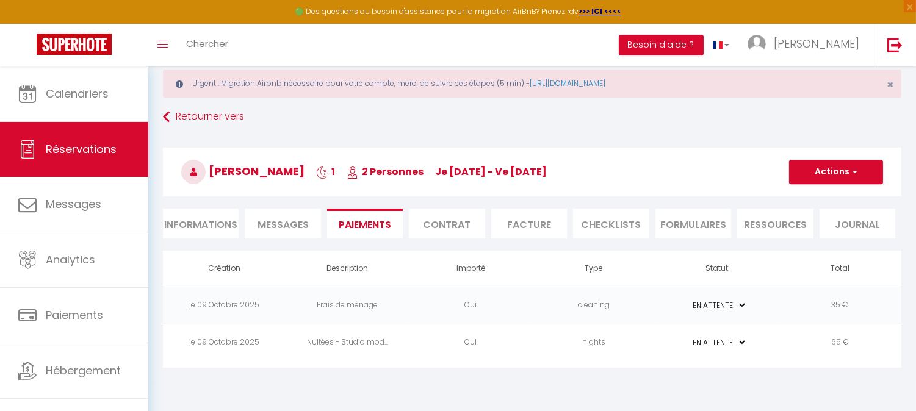
scroll to position [66, 0]
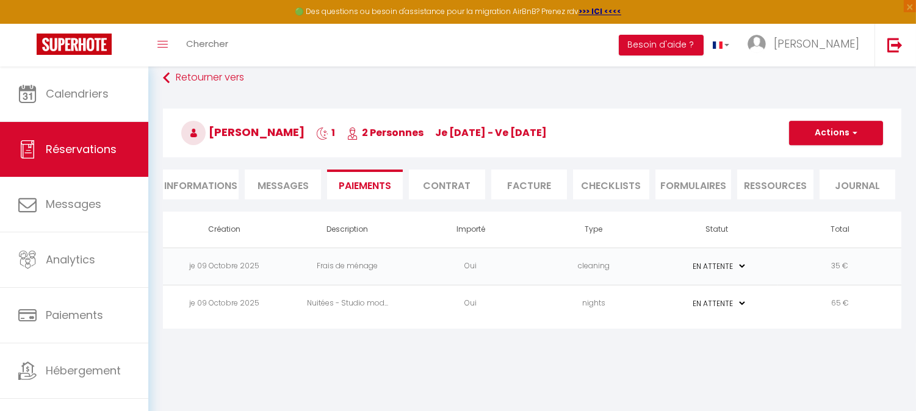
click at [705, 300] on select "PAYÉ EN ATTENTE" at bounding box center [716, 304] width 61 height 12
click at [798, 315] on td "65 €" at bounding box center [839, 303] width 123 height 37
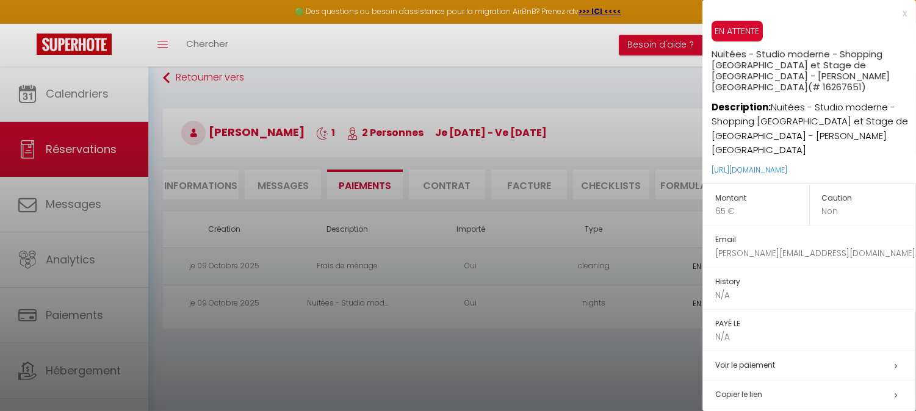
click at [602, 355] on div at bounding box center [458, 205] width 916 height 411
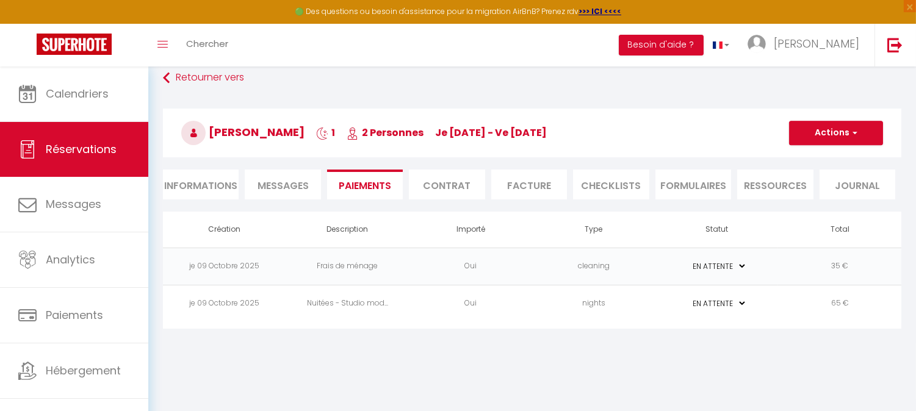
click at [749, 302] on td "PAYÉ EN ATTENTE" at bounding box center [716, 303] width 123 height 37
click at [736, 298] on select "PAYÉ EN ATTENTE" at bounding box center [716, 304] width 61 height 12
click at [815, 300] on td "65 €" at bounding box center [839, 303] width 123 height 37
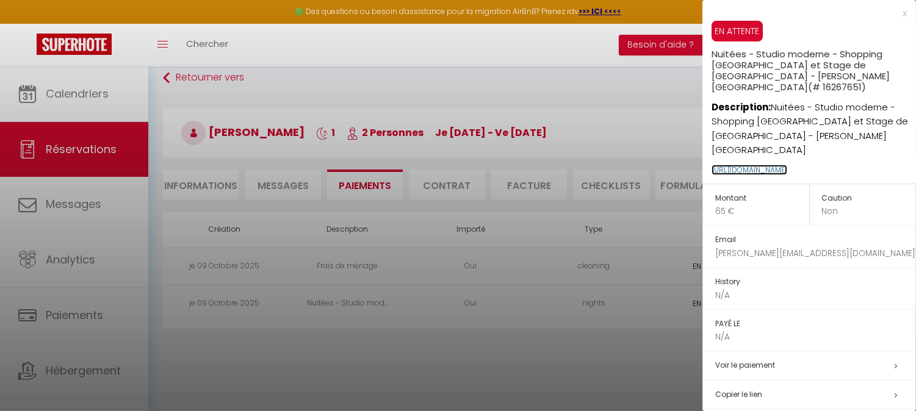
click at [787, 165] on link "[URL][DOMAIN_NAME]" at bounding box center [749, 170] width 76 height 10
drag, startPoint x: 876, startPoint y: 138, endPoint x: 709, endPoint y: 142, distance: 167.2
click at [709, 142] on div "EN ATTENTE Nuitées - Studio moderne - Shopping [GEOGRAPHIC_DATA] et Stage de [G…" at bounding box center [809, 102] width 214 height 163
copy link "[URL][DOMAIN_NAME]"
click at [771, 388] on h5 "Copier le lien" at bounding box center [815, 395] width 200 height 14
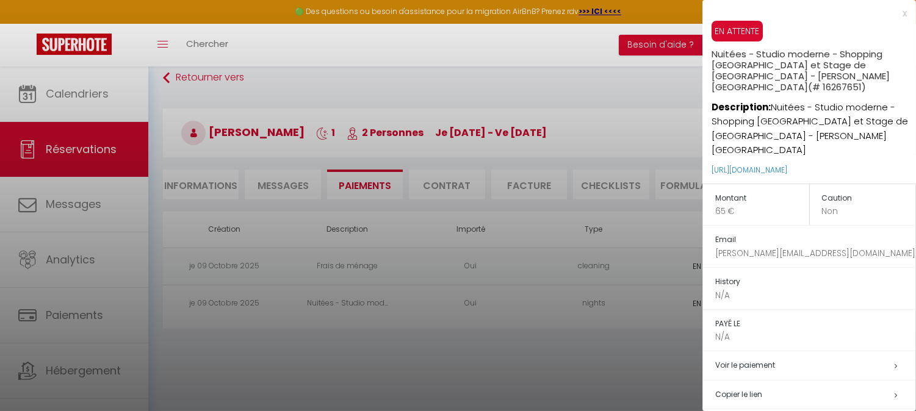
click at [685, 71] on div at bounding box center [458, 205] width 916 height 411
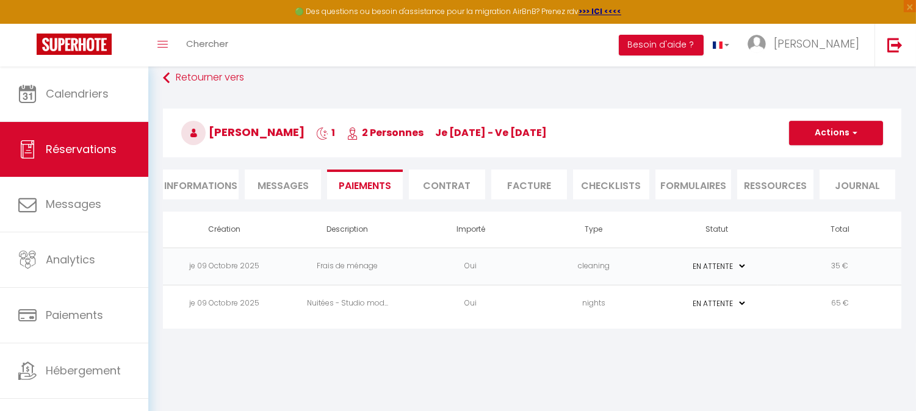
click at [840, 261] on td "35 €" at bounding box center [839, 266] width 123 height 37
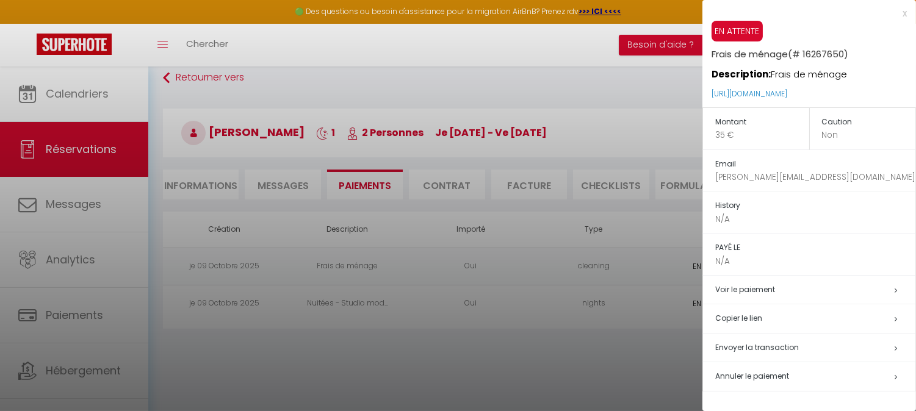
click at [812, 311] on td "Copier le lien" at bounding box center [809, 318] width 213 height 29
click at [747, 323] on h5 "Copier le lien" at bounding box center [815, 319] width 200 height 14
click at [555, 96] on div at bounding box center [458, 205] width 916 height 411
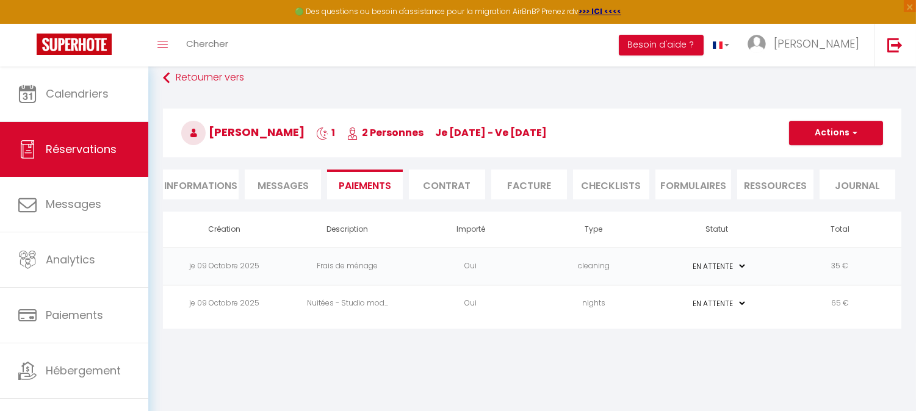
scroll to position [16, 0]
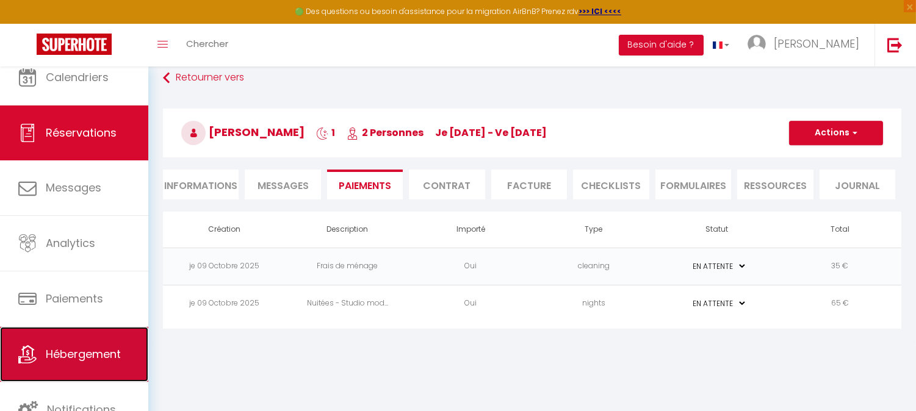
click at [106, 367] on link "Hébergement" at bounding box center [74, 354] width 148 height 55
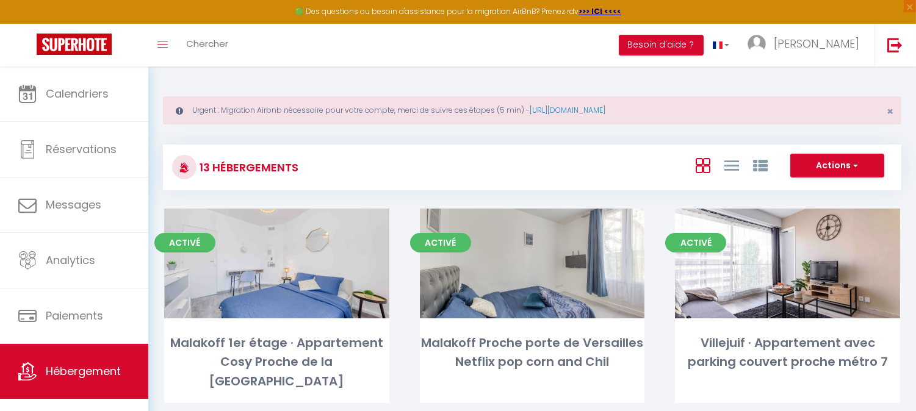
scroll to position [16, 0]
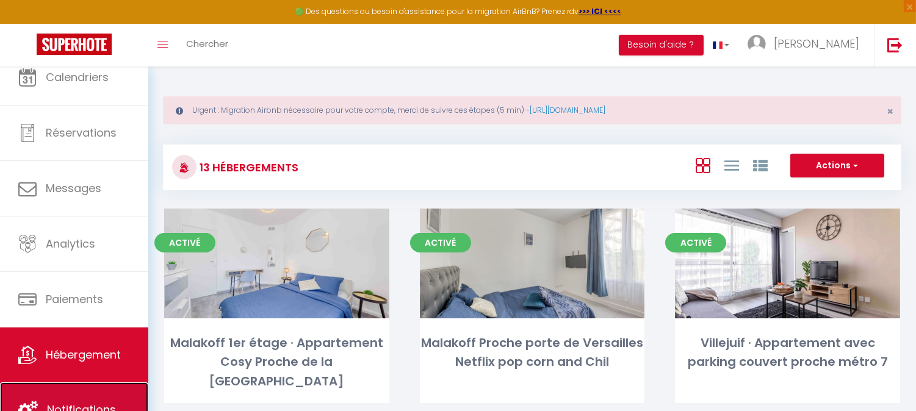
click at [110, 387] on link "Notifications" at bounding box center [74, 410] width 148 height 55
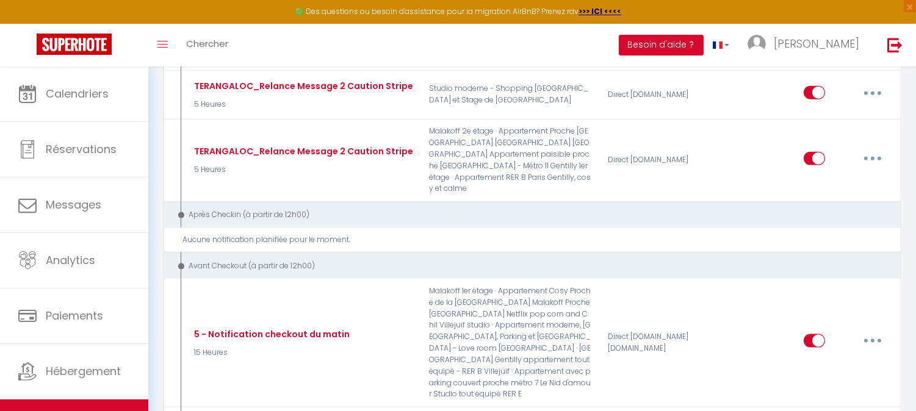
scroll to position [2995, 0]
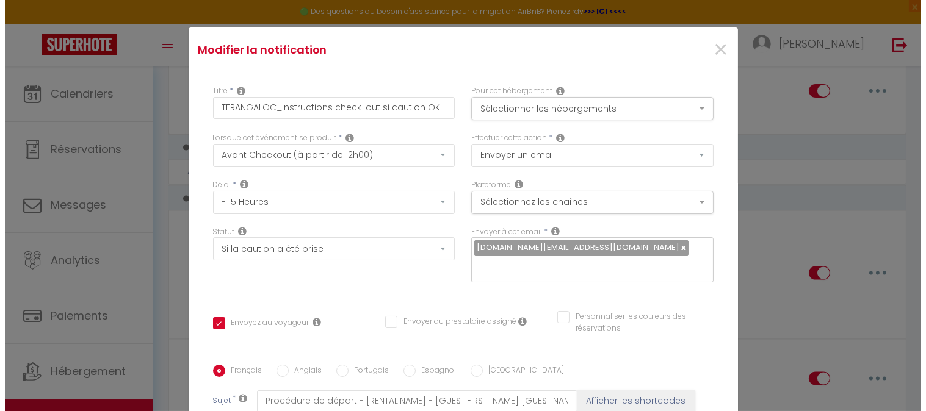
scroll to position [2951, 0]
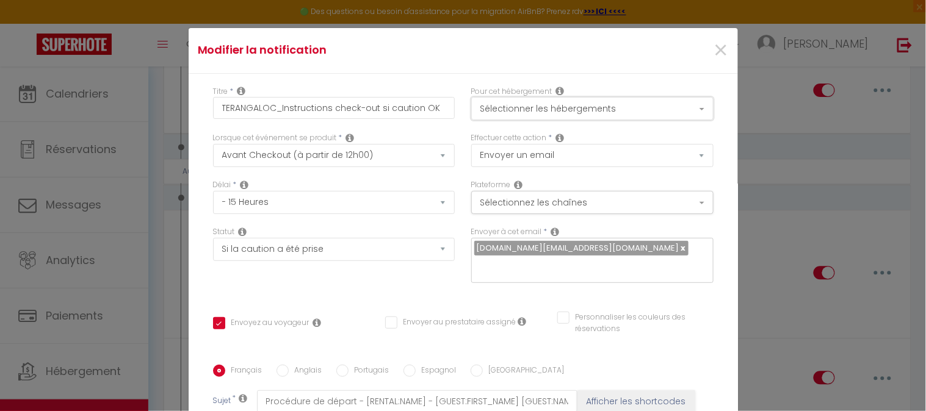
click at [590, 114] on button "Sélectionner les hébergements" at bounding box center [592, 108] width 242 height 23
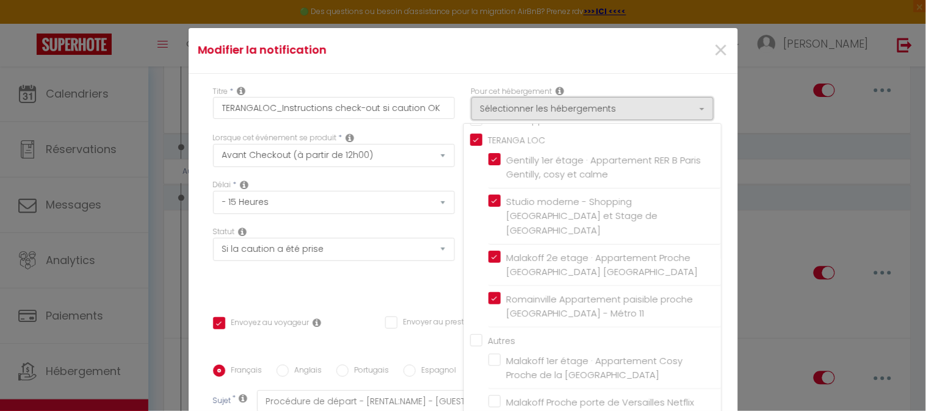
scroll to position [0, 0]
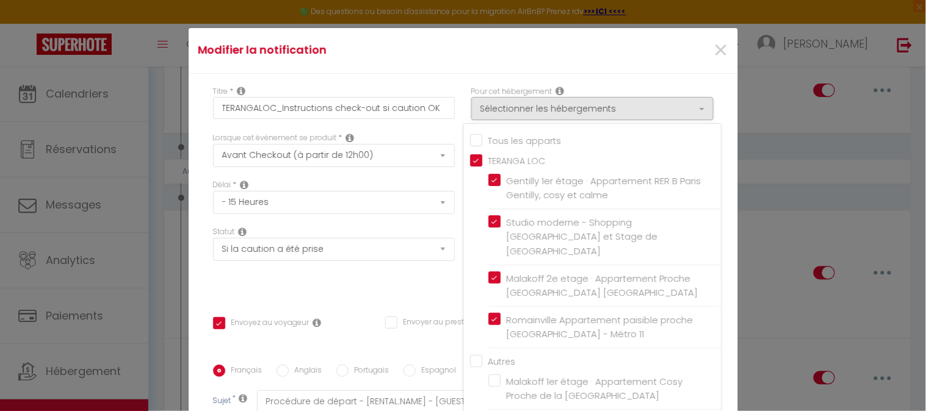
click at [712, 96] on div "Titre * TERANGALOC_Instructions check-out si caution OK Pour cet hébergement Sé…" at bounding box center [463, 366] width 549 height 584
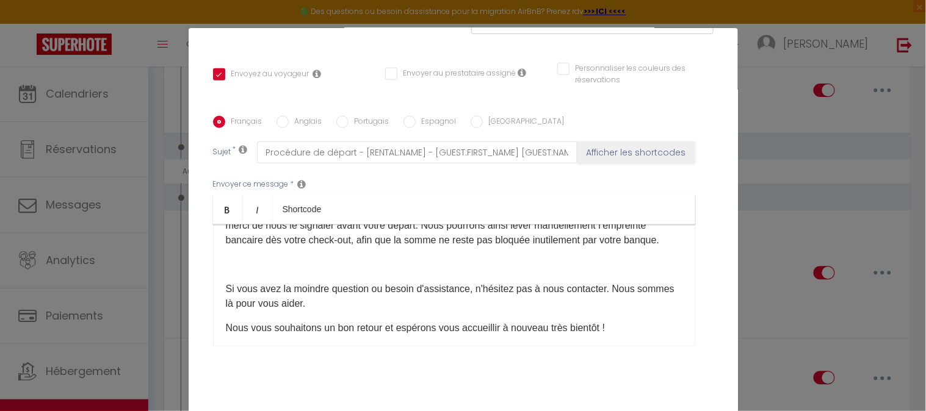
scroll to position [320, 0]
